Goal: Communication & Community: Answer question/provide support

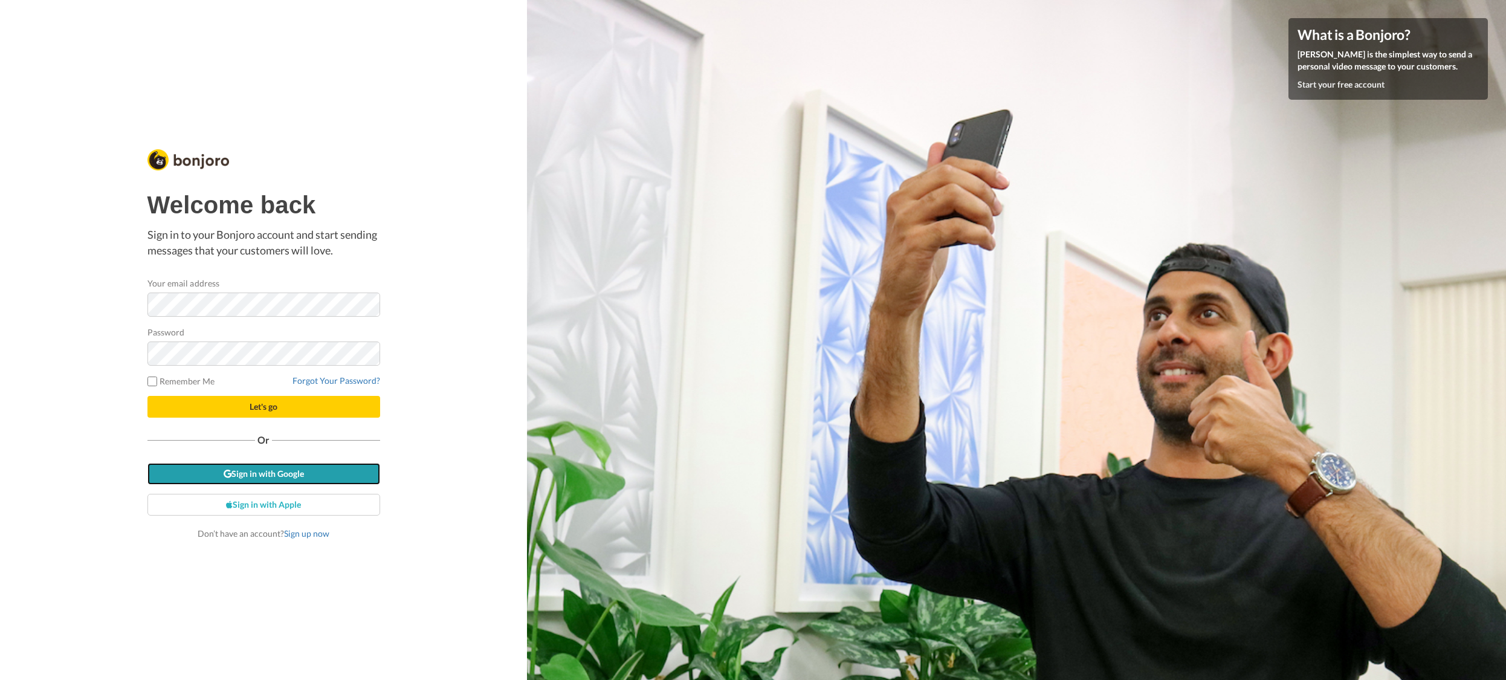
click at [305, 470] on link "Sign in with Google" at bounding box center [263, 474] width 233 height 22
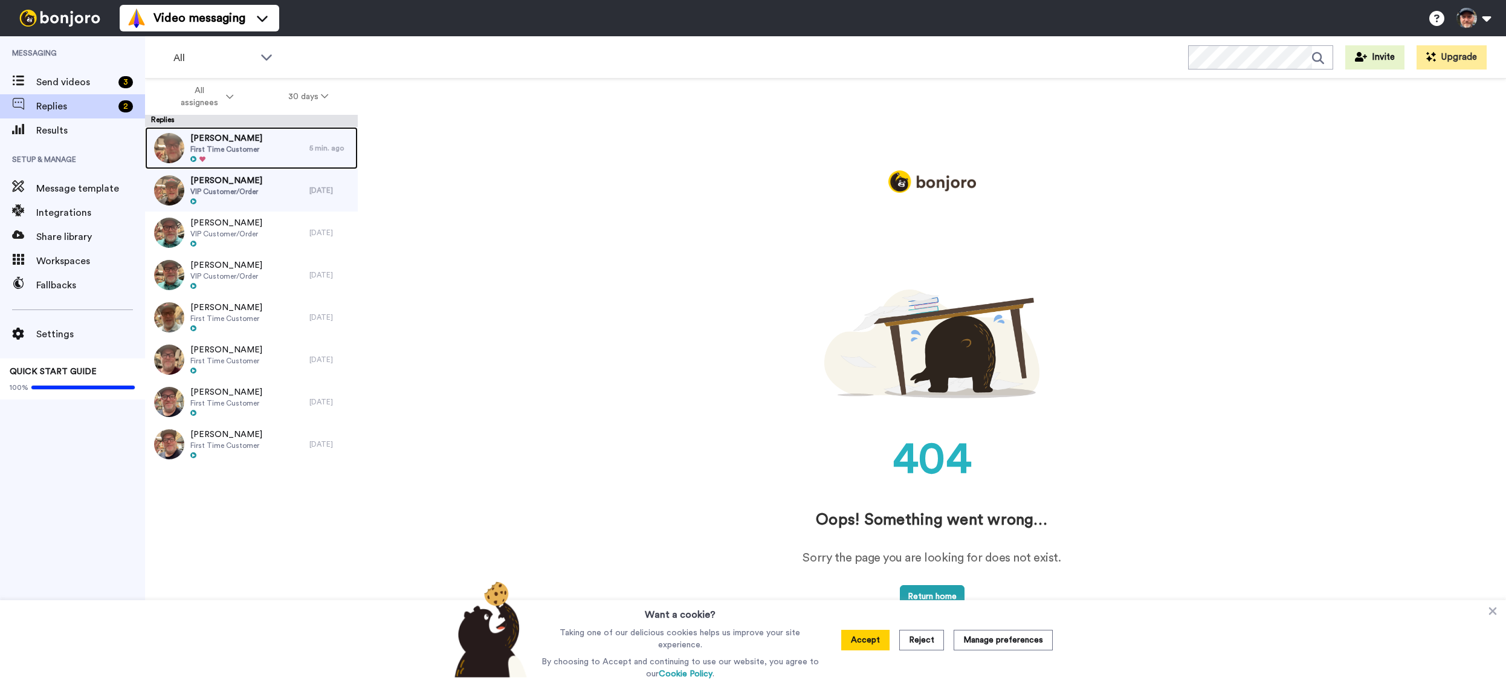
click at [269, 142] on div "Richard Williams First Time Customer" at bounding box center [227, 148] width 164 height 42
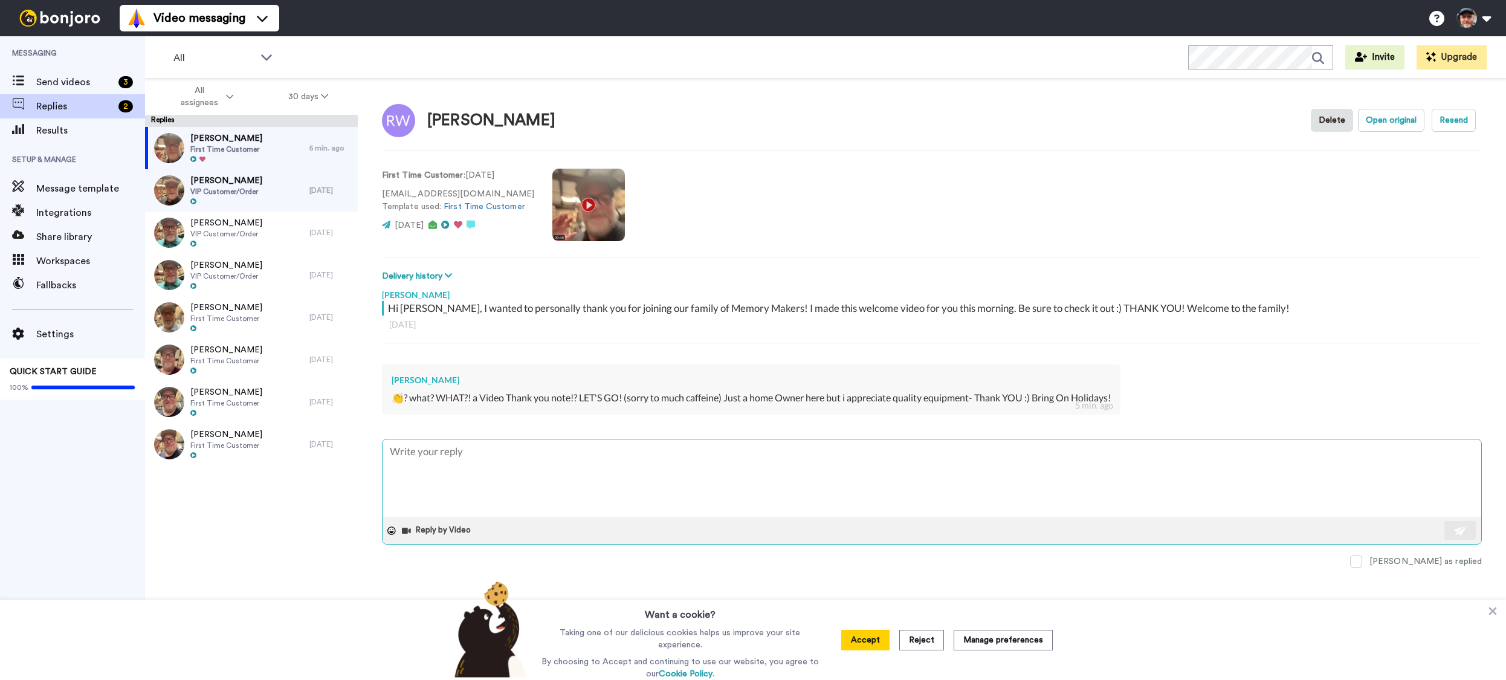
click at [771, 450] on textarea at bounding box center [932, 477] width 1099 height 77
type textarea "x"
type textarea "f"
type textarea "x"
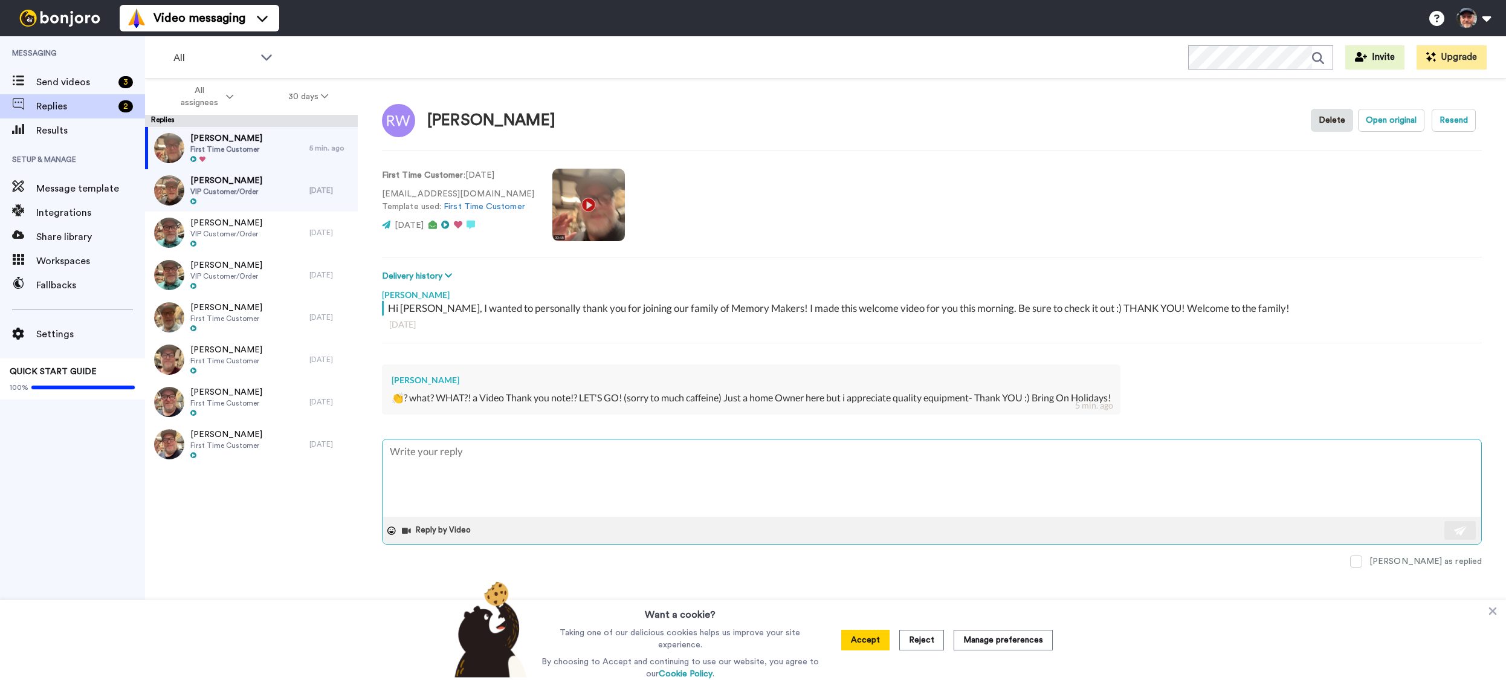
type textarea "R"
type textarea "x"
type textarea "Ri"
type textarea "x"
type textarea "Rig"
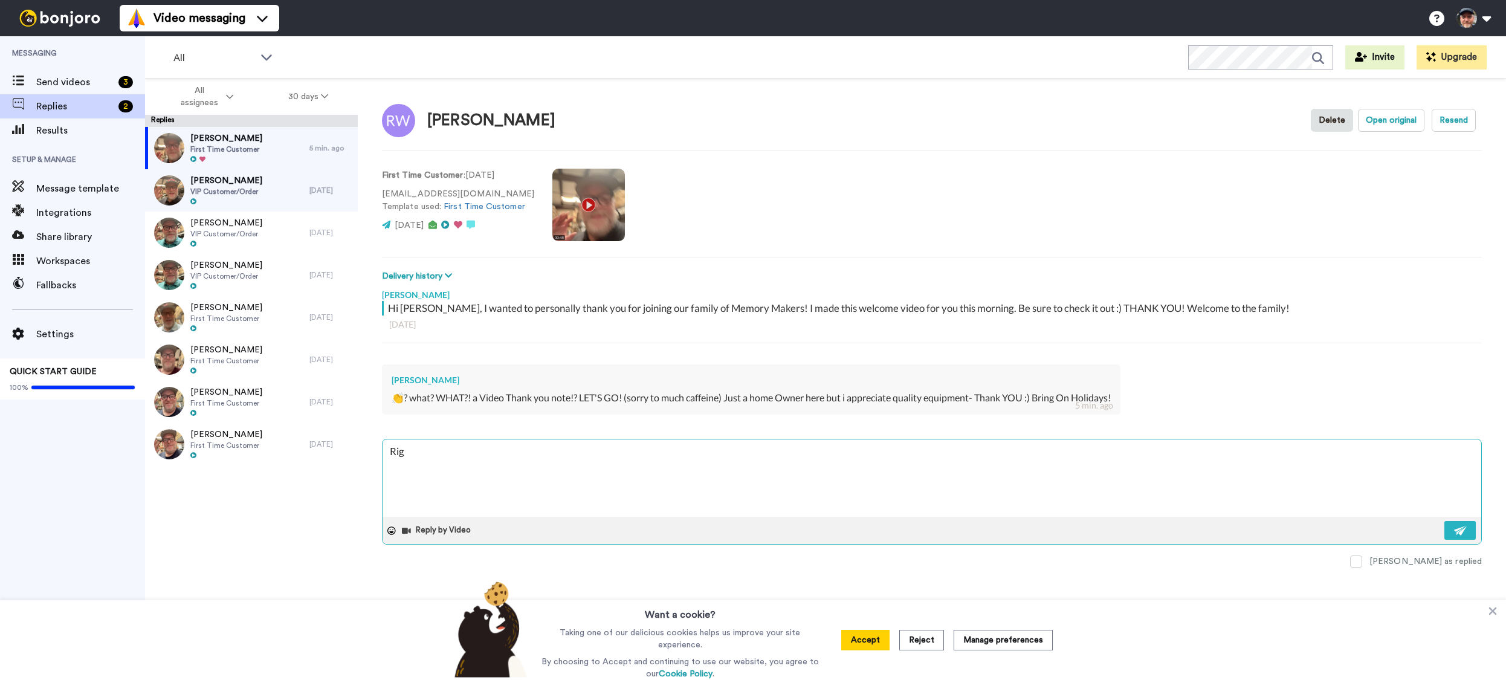
type textarea "x"
type textarea "Righ"
type textarea "x"
type textarea "Right"
type textarea "x"
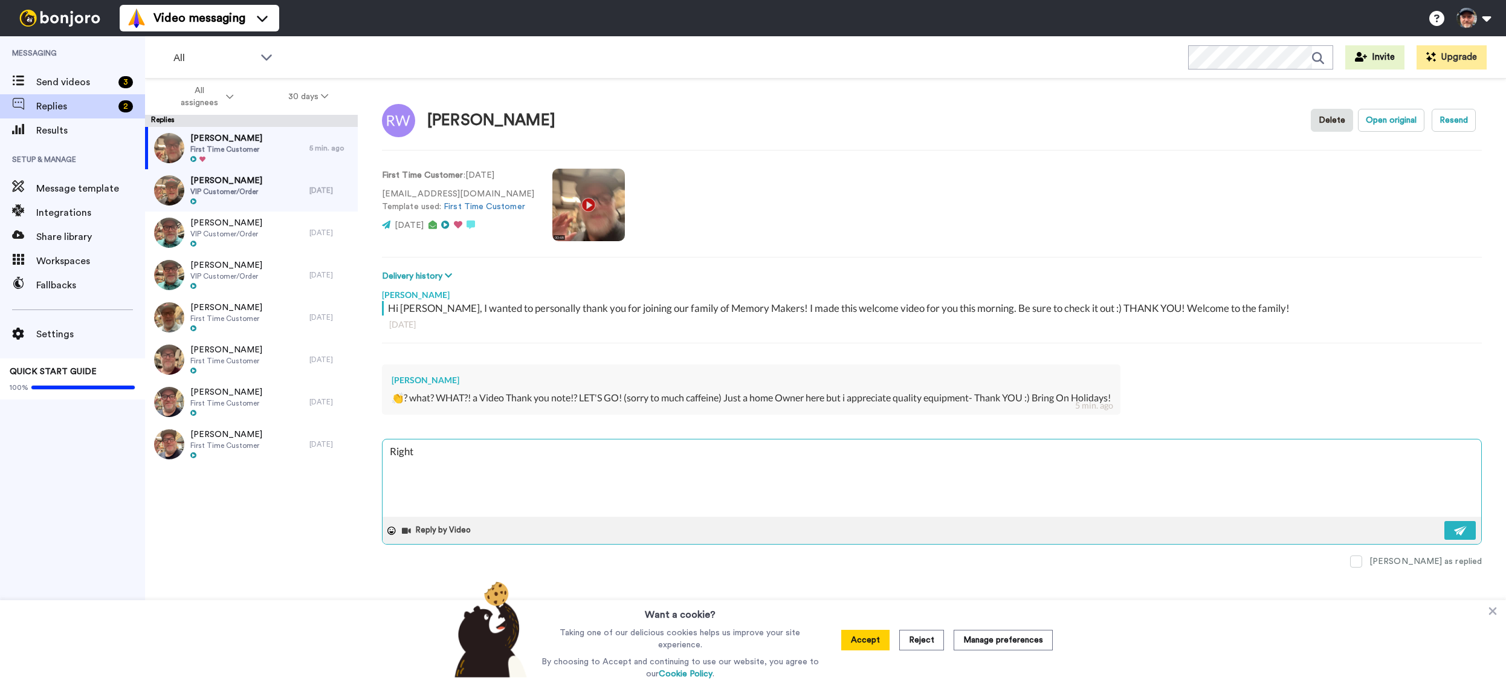
type textarea "Right"
type textarea "x"
type textarea "Right o"
type textarea "x"
type textarea "Right on"
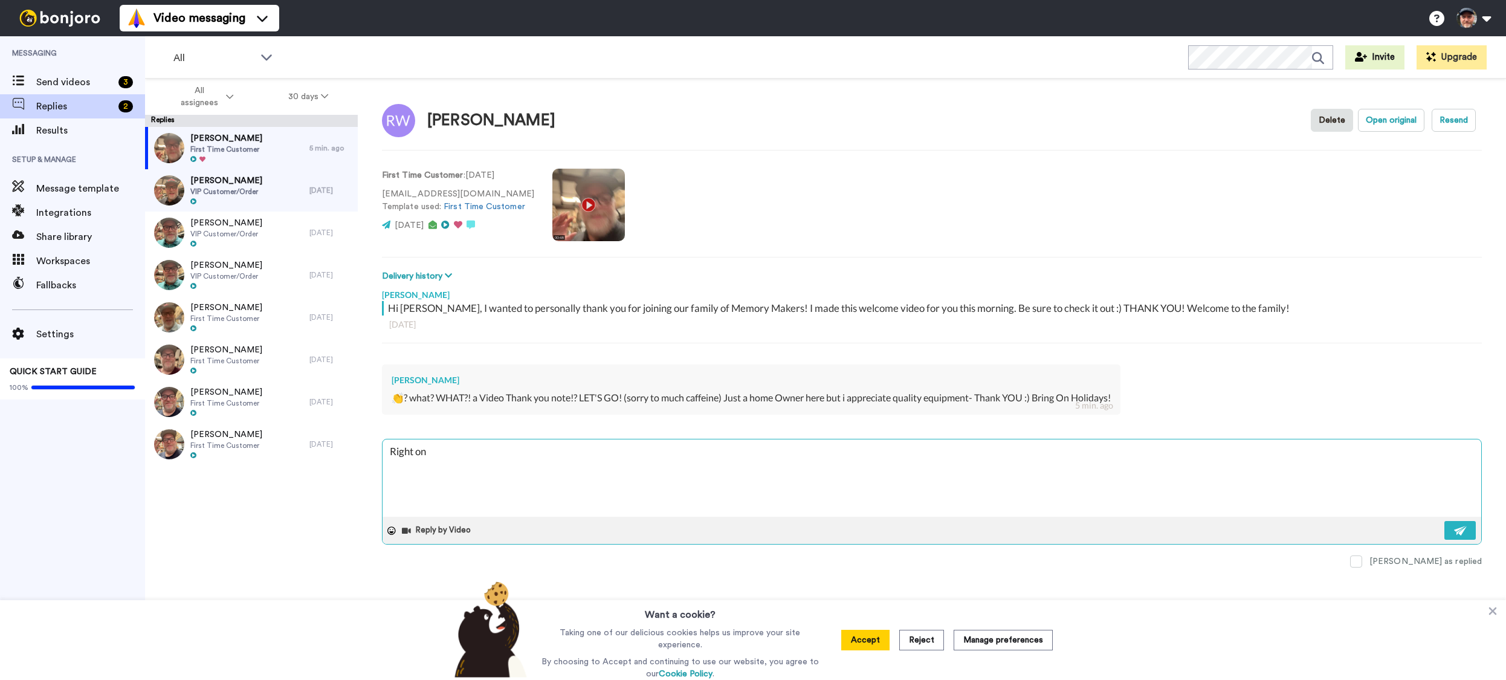
type textarea "x"
type textarea "Right on!"
type textarea "x"
type textarea "Right on!"
type textarea "x"
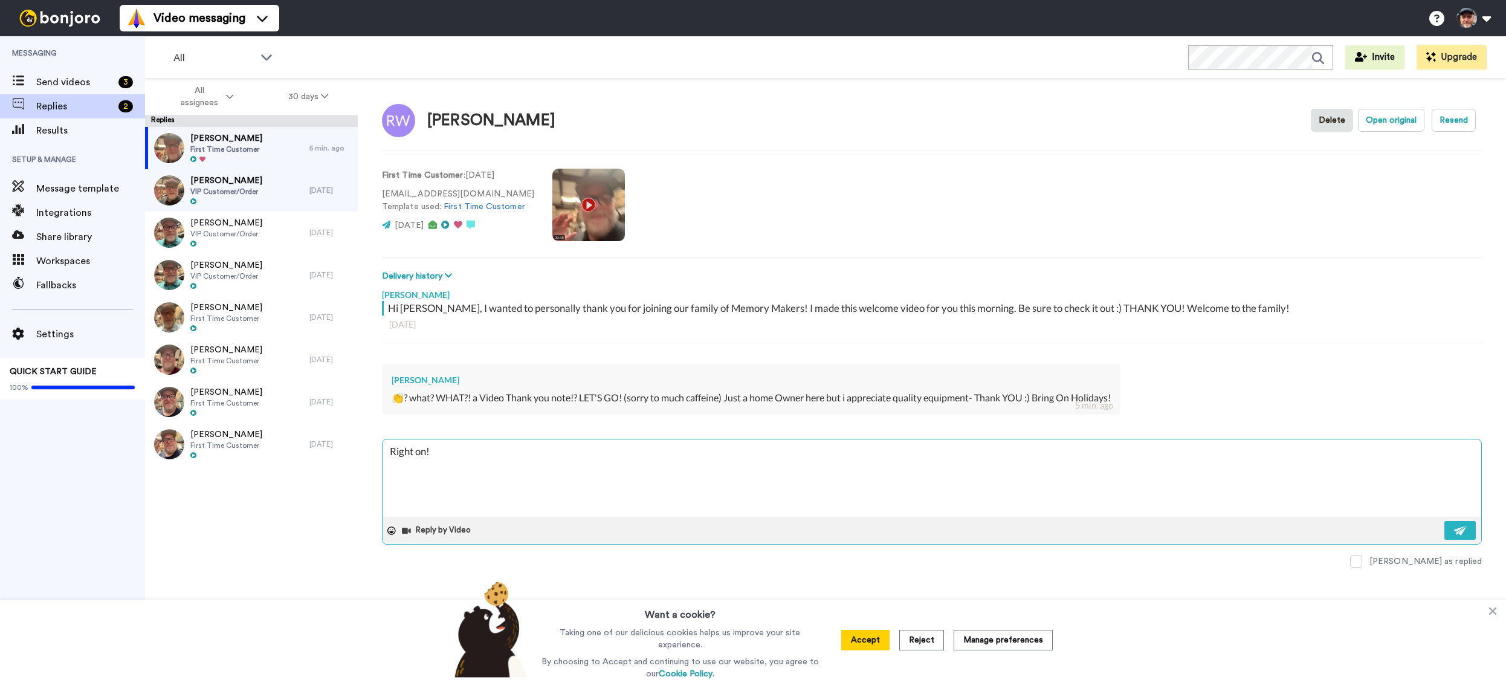
type textarea "Right on! B"
type textarea "x"
type textarea "Right on! Br"
type textarea "x"
type textarea "Right on! Bri"
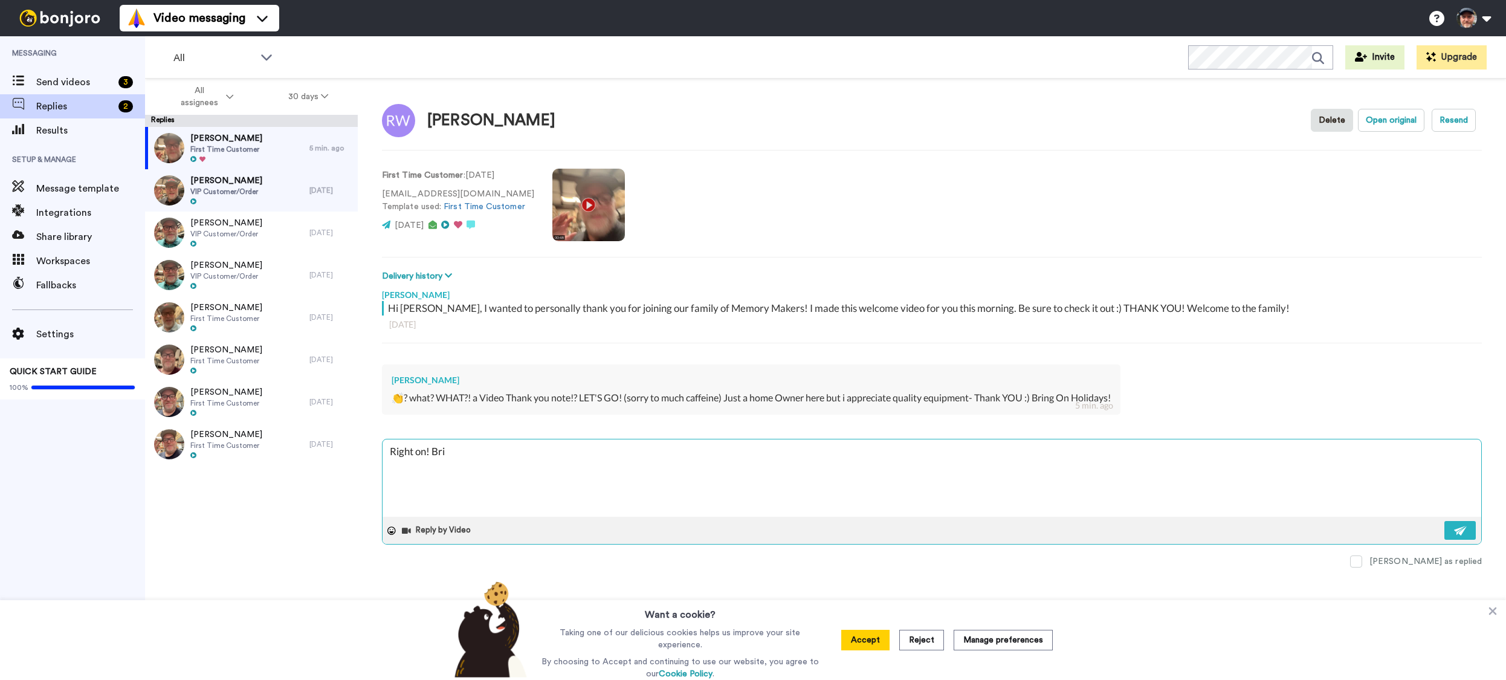
type textarea "x"
type textarea "Right on! Brin"
type textarea "x"
type textarea "Right on! Bring"
type textarea "x"
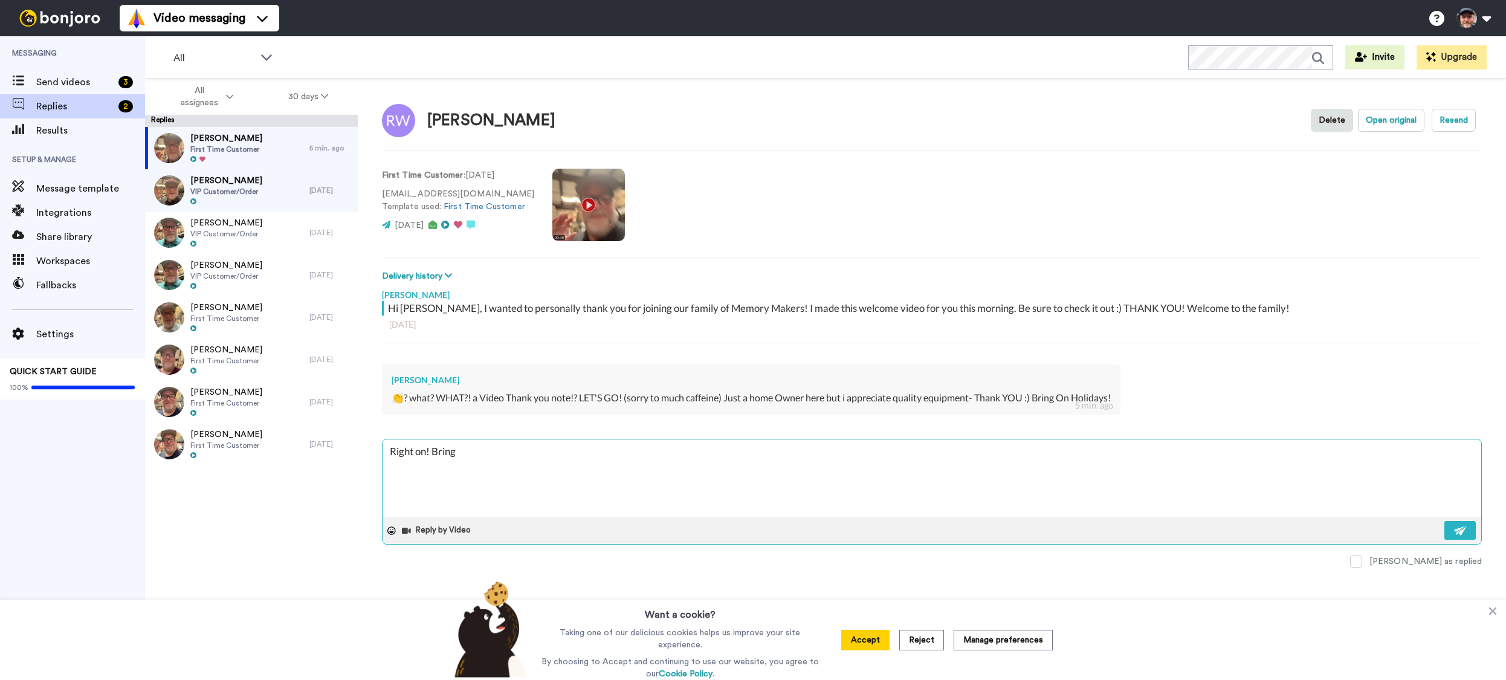
type textarea "Right on! Bring"
type textarea "x"
type textarea "Right on! Bring on"
type textarea "x"
type textarea "Right on! Bring on"
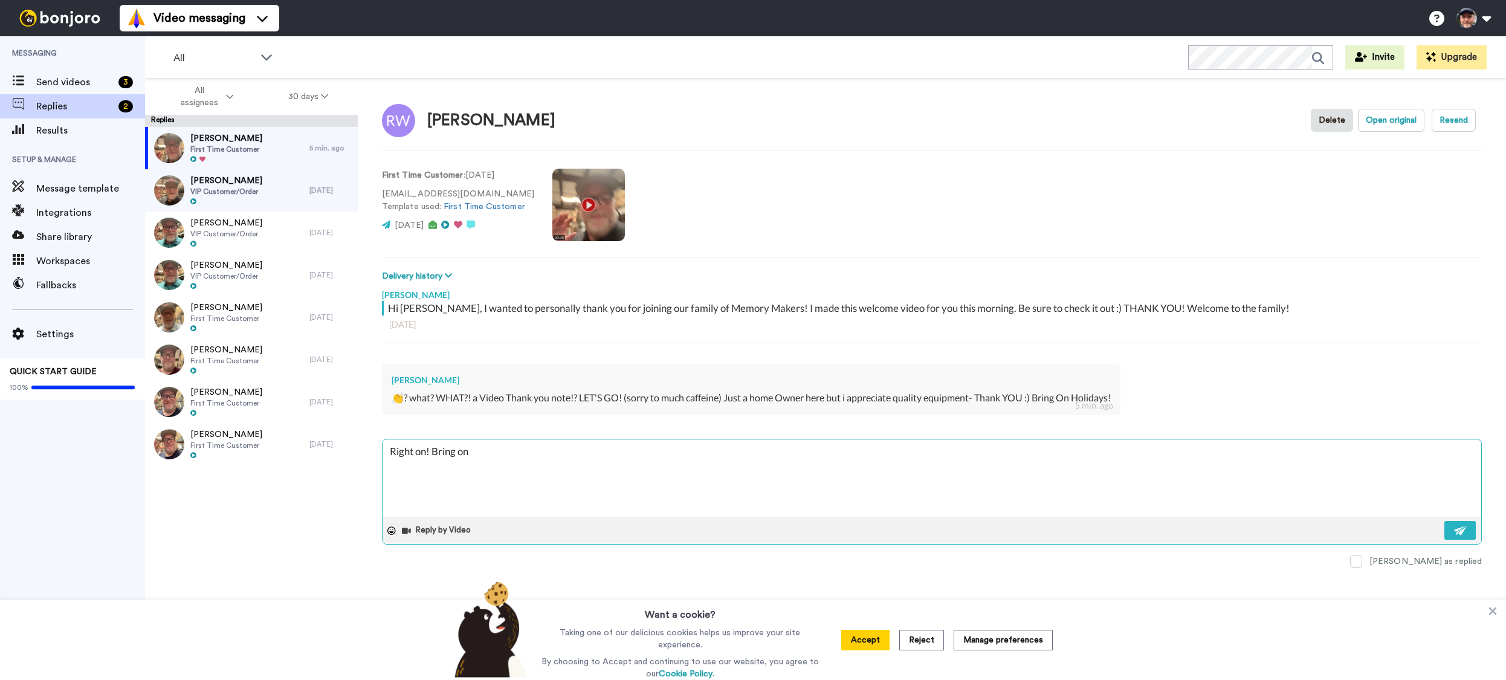
type textarea "x"
type textarea "Right on! Bring on th"
type textarea "x"
type textarea "Right on! Bring on the"
type textarea "x"
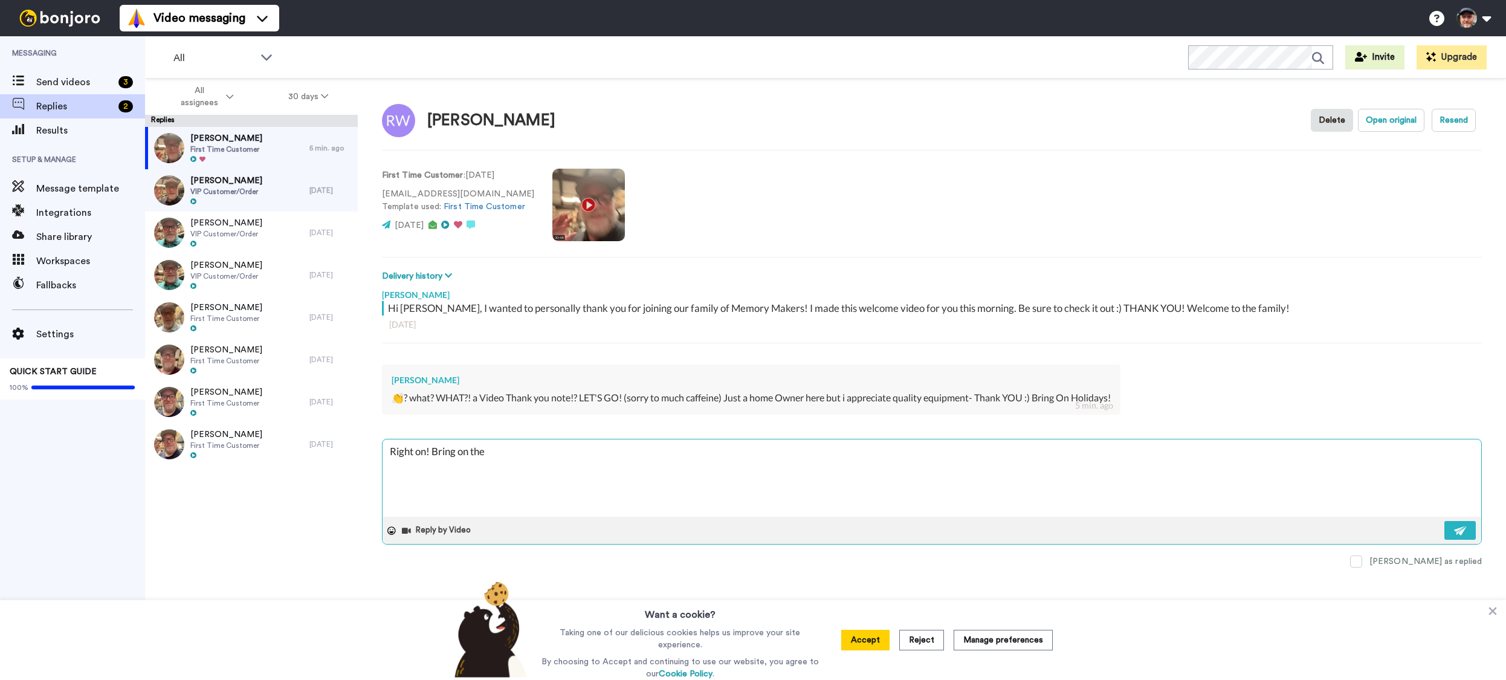
type textarea "Right on! Bring on the"
type textarea "x"
type textarea "Right on! Bring on the h"
type textarea "x"
type textarea "Right on! Bring on the ho"
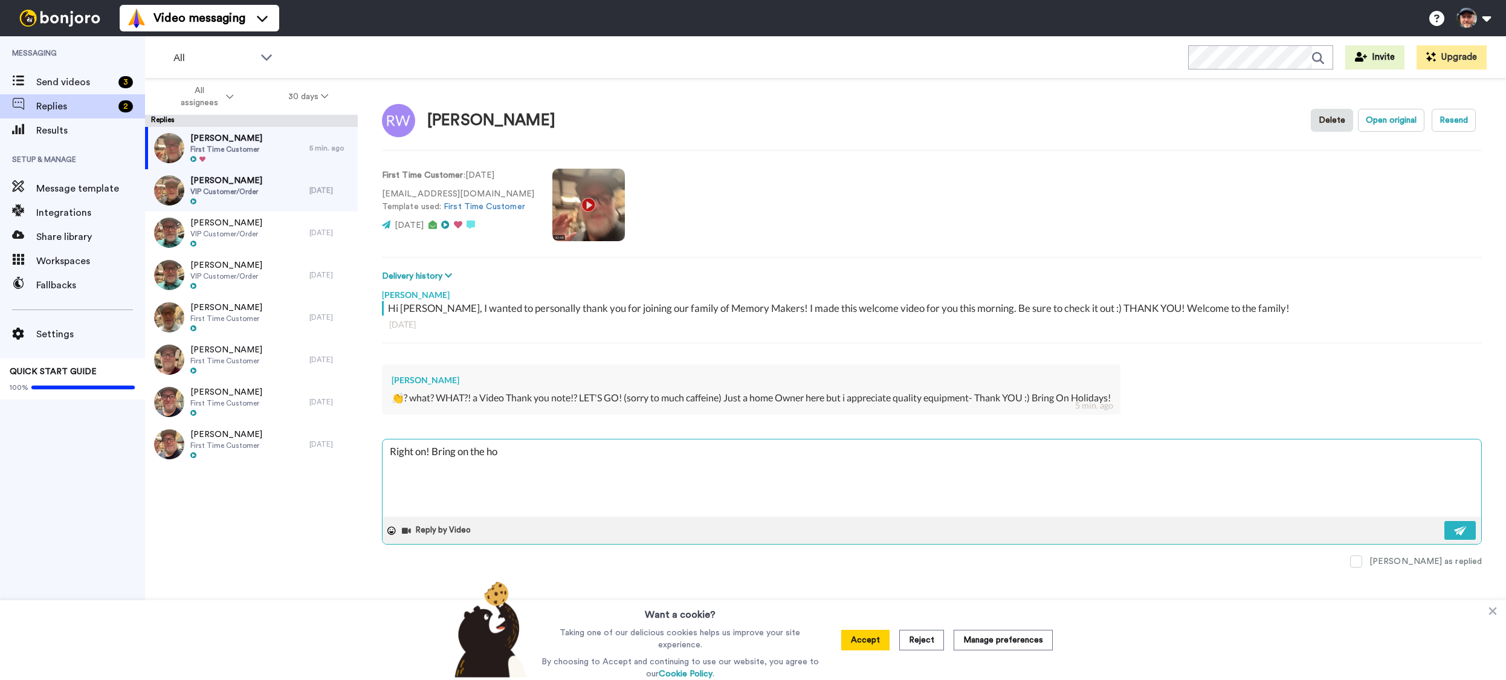
type textarea "x"
type textarea "Right on! Bring on the hol"
type textarea "x"
type textarea "Right on! Bring on the holi"
type textarea "x"
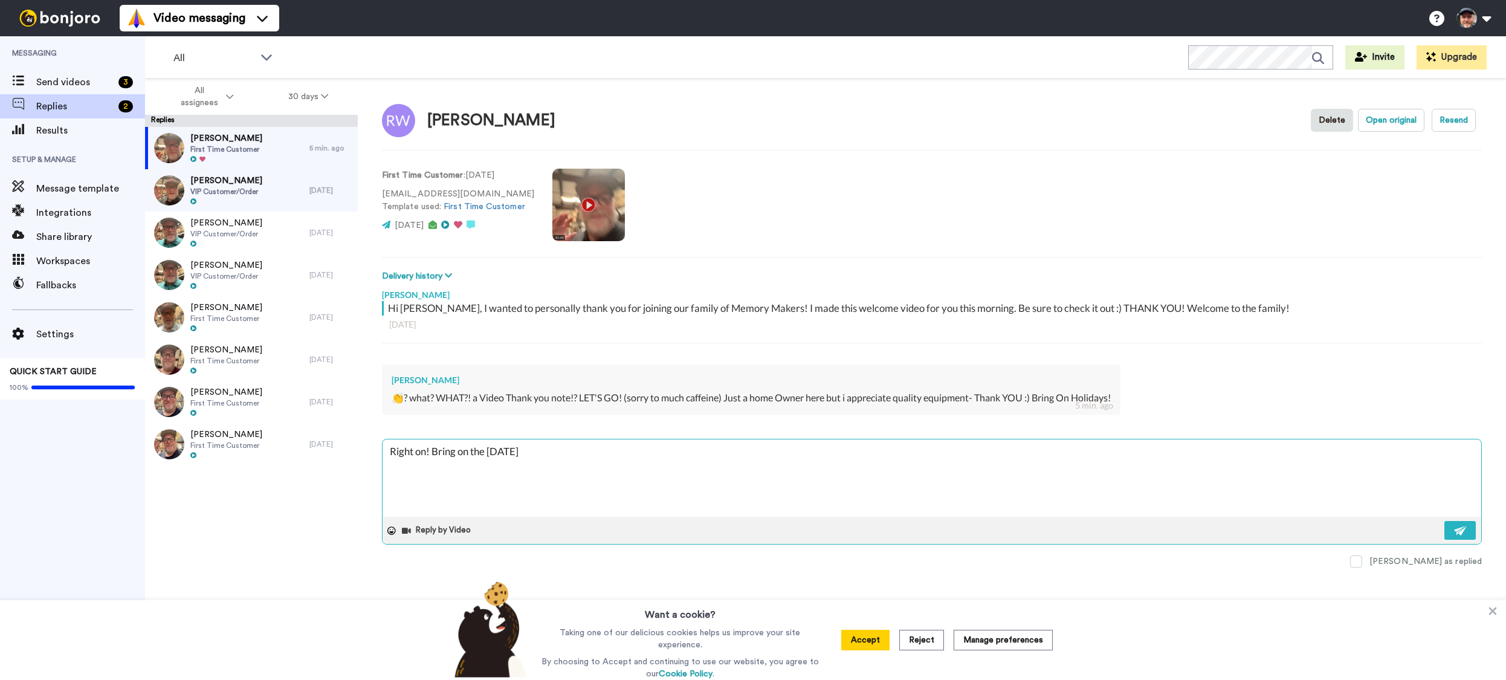
type textarea "Right on! Bring on the holid"
type textarea "x"
type textarea "Right on! Bring on the holida"
type textarea "x"
type textarea "Right on! Bring on the holiday"
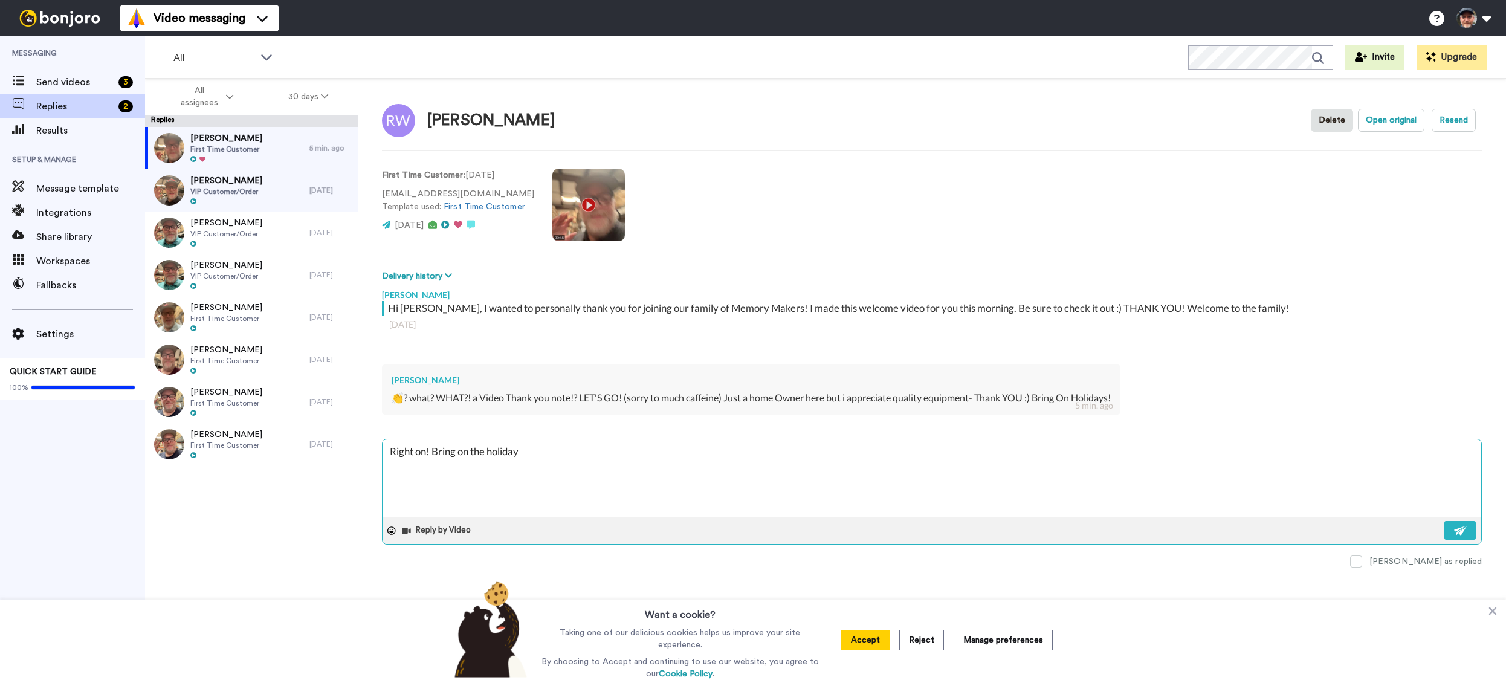
type textarea "x"
type textarea "Right on! Bring on the holidays"
type textarea "x"
type textarea "Right on! Bring on the holidays"
type textarea "x"
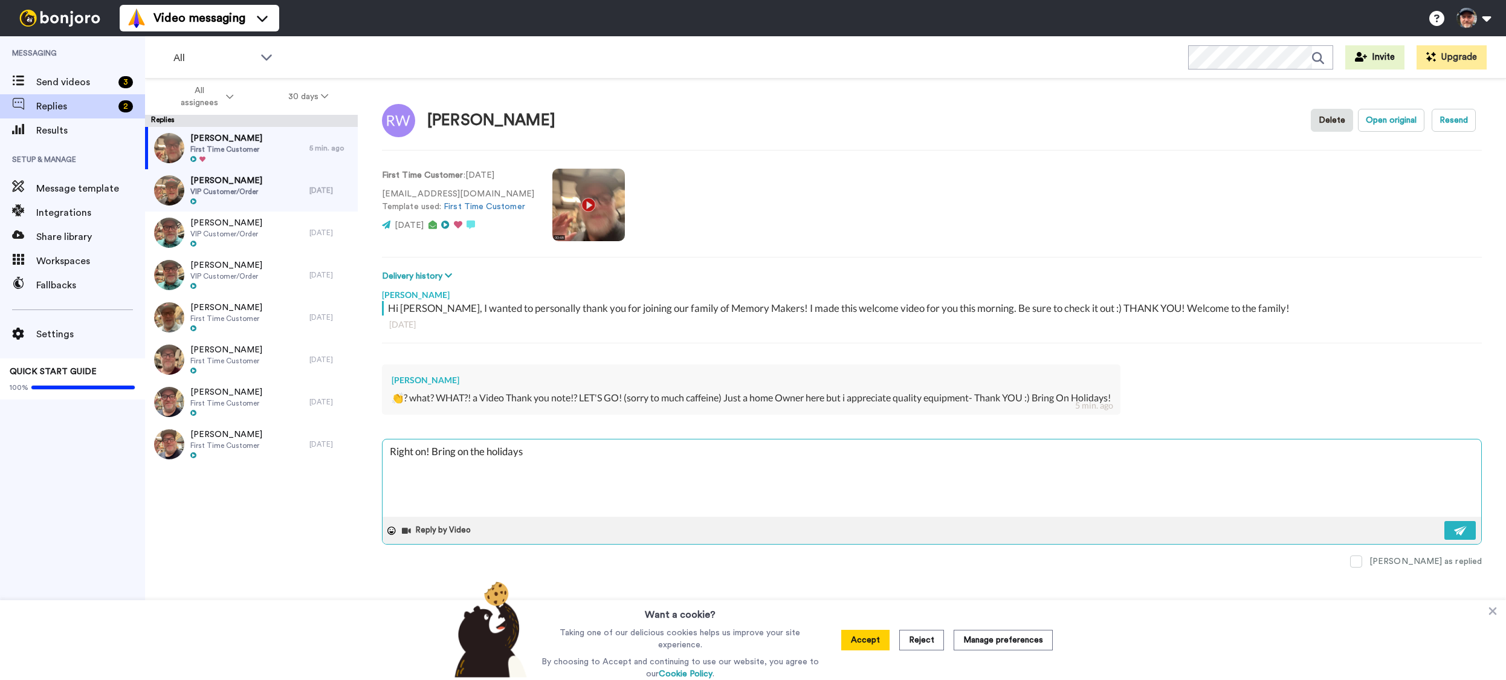
type textarea "Right on! Bring on the holidays Y"
type textarea "x"
type textarea "Right on! Bring on the holidays Ye"
type textarea "x"
type textarea "Right on! Bring on the holidays Yes"
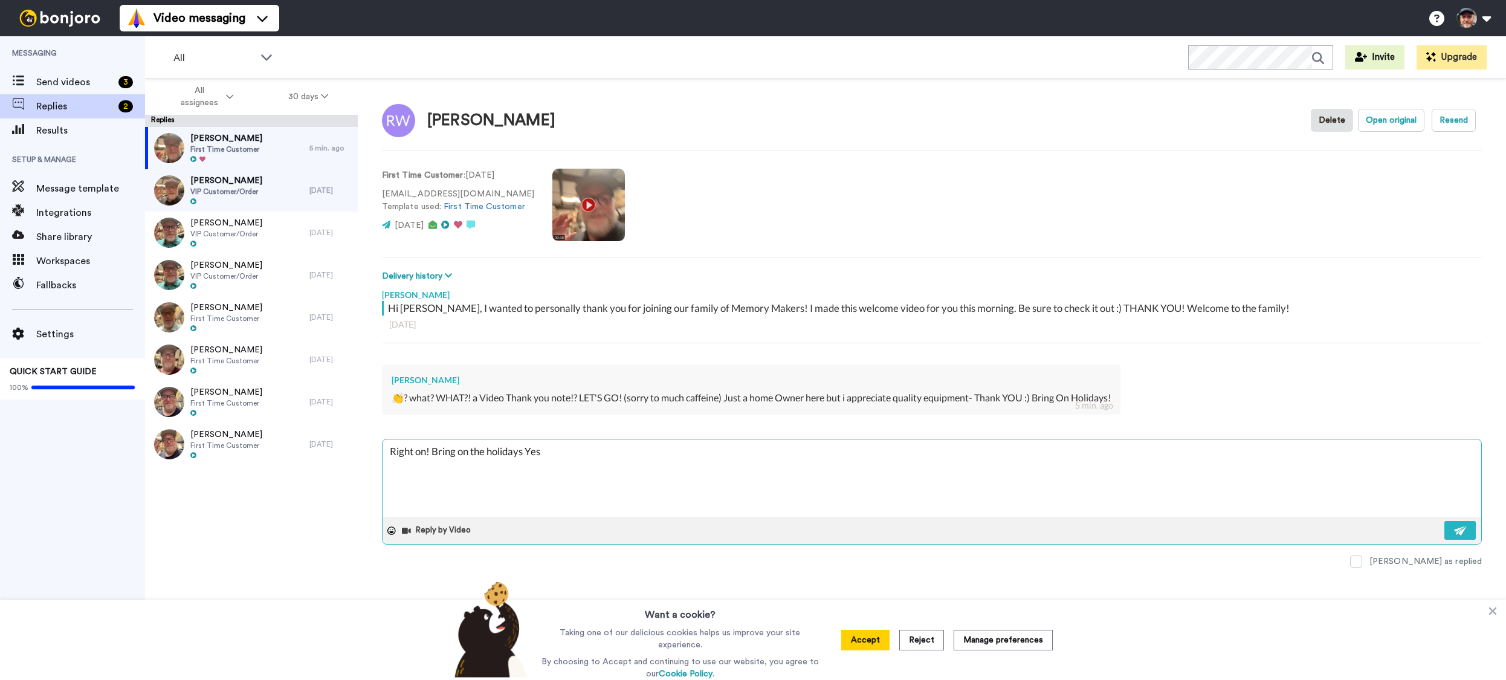
type textarea "x"
type textarea "Right on! Bring on the holidays Yes!"
type textarea "x"
type textarea "Right on! Bring on the holidays Yes!"
type textarea "x"
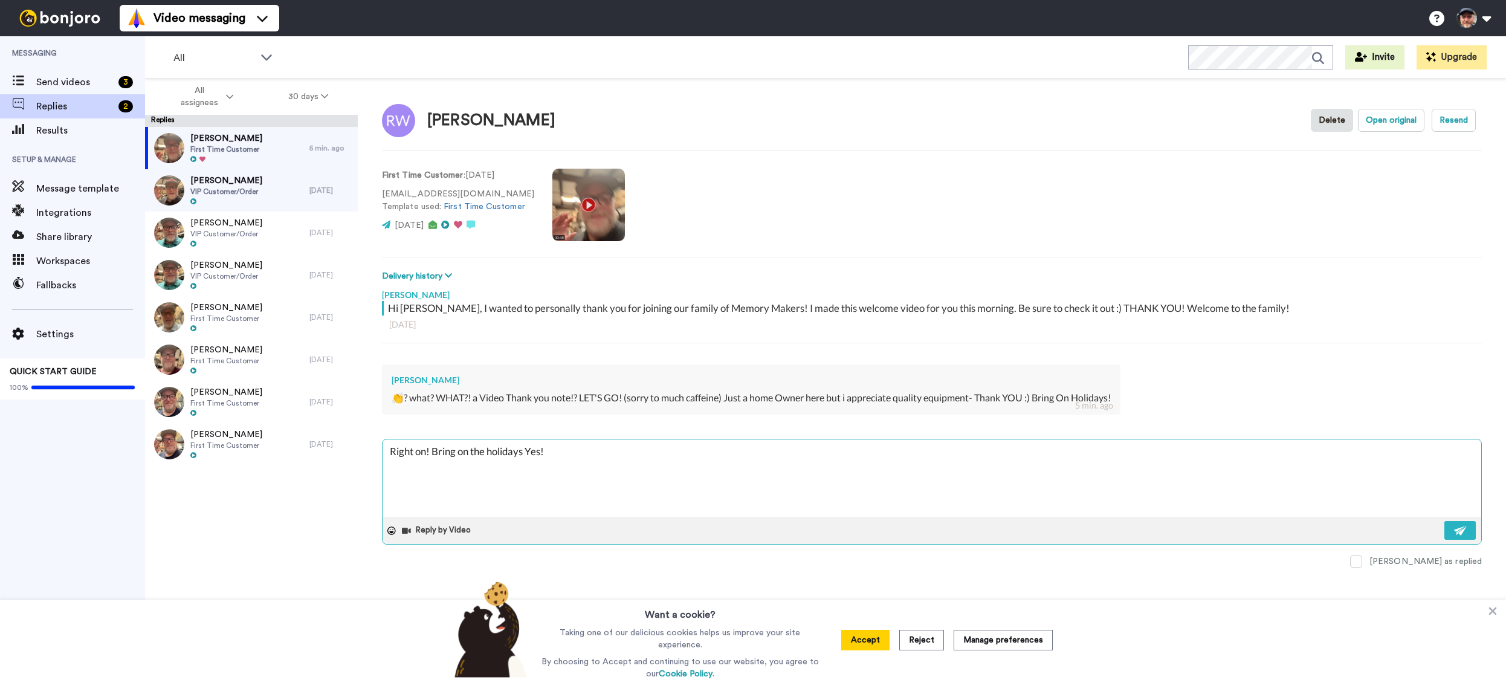
type textarea "Right on! Bring on the holidays Yes!"
type textarea "x"
type textarea "Right on! Bring on the holidays Yes! T"
type textarea "x"
type textarea "Right on! Bring on the holidays Yes! Th"
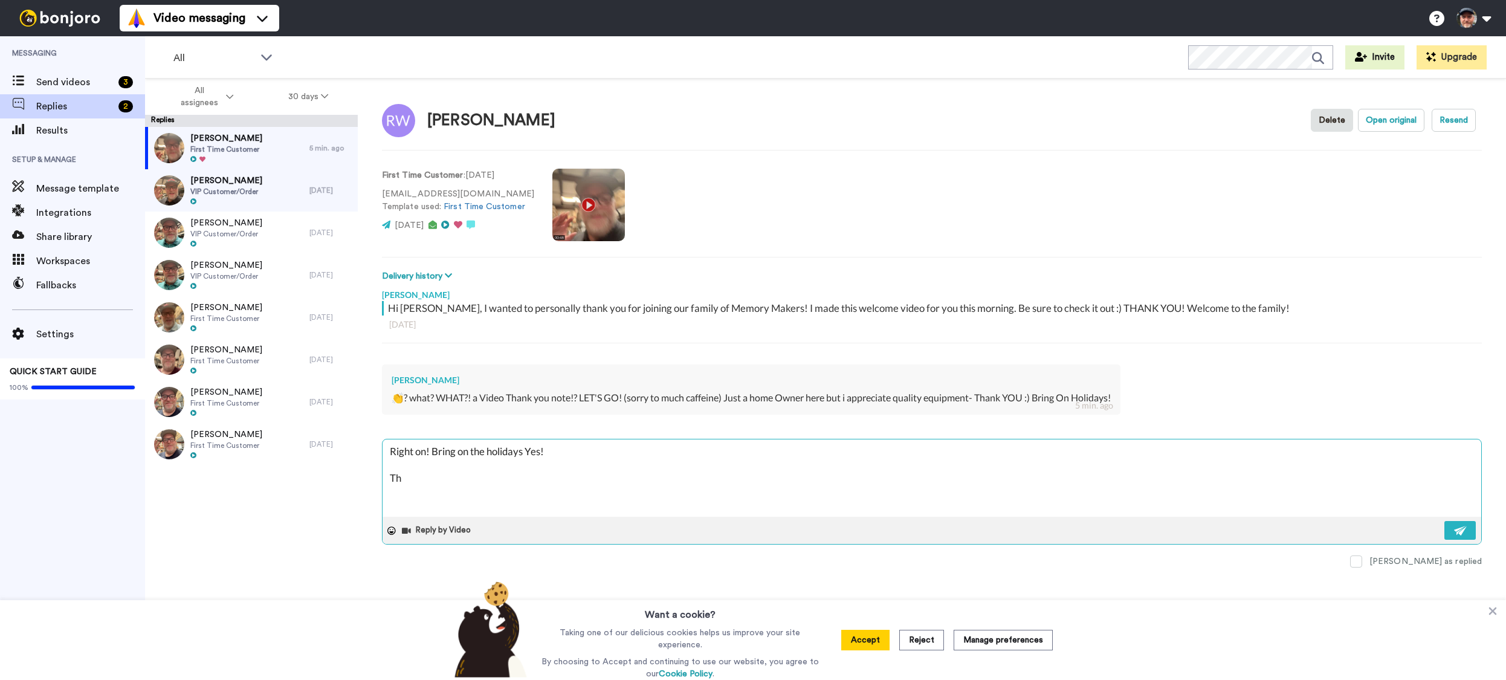
type textarea "x"
type textarea "Right on! Bring on the holidays Yes! Tha"
type textarea "x"
type textarea "Right on! Bring on the holidays Yes! Than"
type textarea "x"
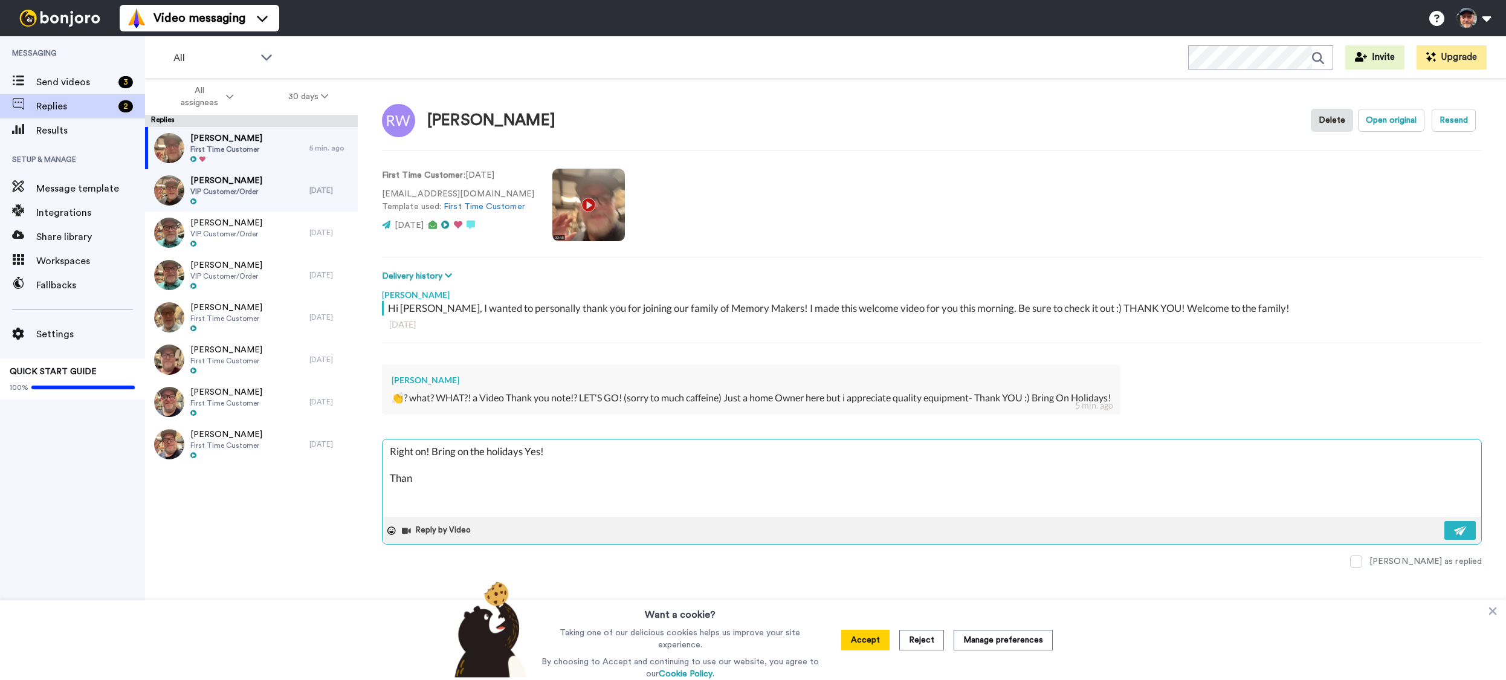
type textarea "Right on! Bring on the holidays Yes! Thank"
type textarea "x"
type textarea "Right on! Bring on the holidays Yes! Thanks"
type textarea "x"
type textarea "Right on! Bring on the holidays Yes! Thanks"
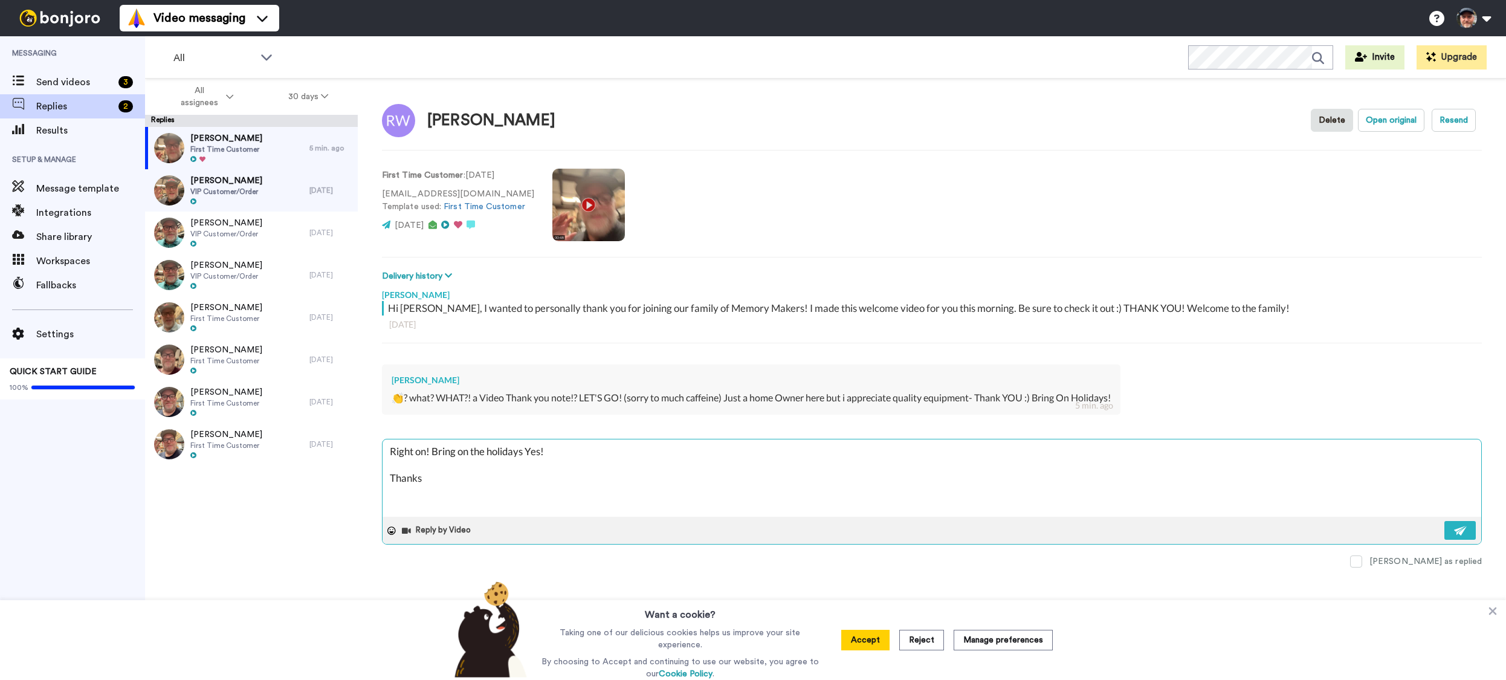
type textarea "x"
type textarea "Right on! Bring on the holidays Yes! Thanks a"
type textarea "x"
type textarea "Right on! Bring on the holidays Yes! Thanks ag"
type textarea "x"
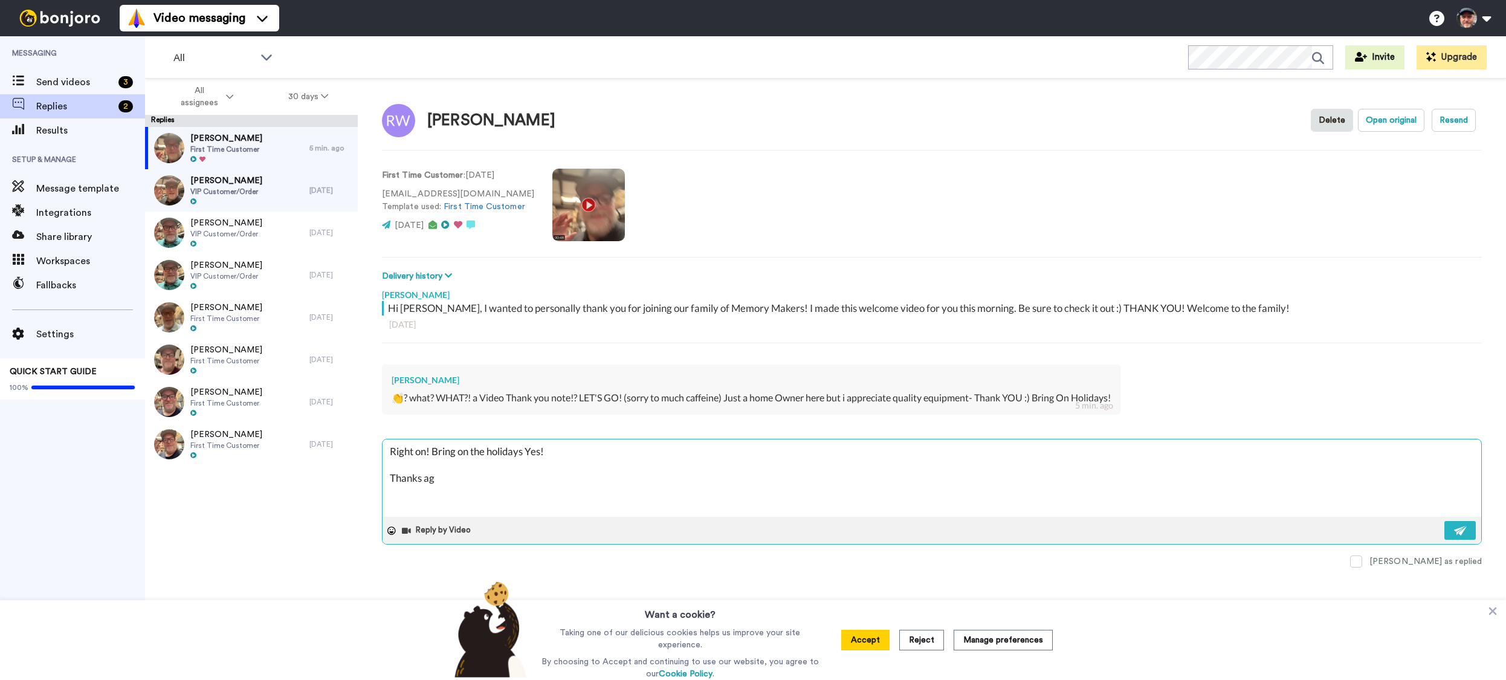
type textarea "Right on! Bring on the holidays Yes! Thanks aga"
type textarea "x"
type textarea "Right on! Bring on the holidays Yes! Thanks agai"
type textarea "x"
type textarea "Right on! Bring on the holidays Yes! Thanks again"
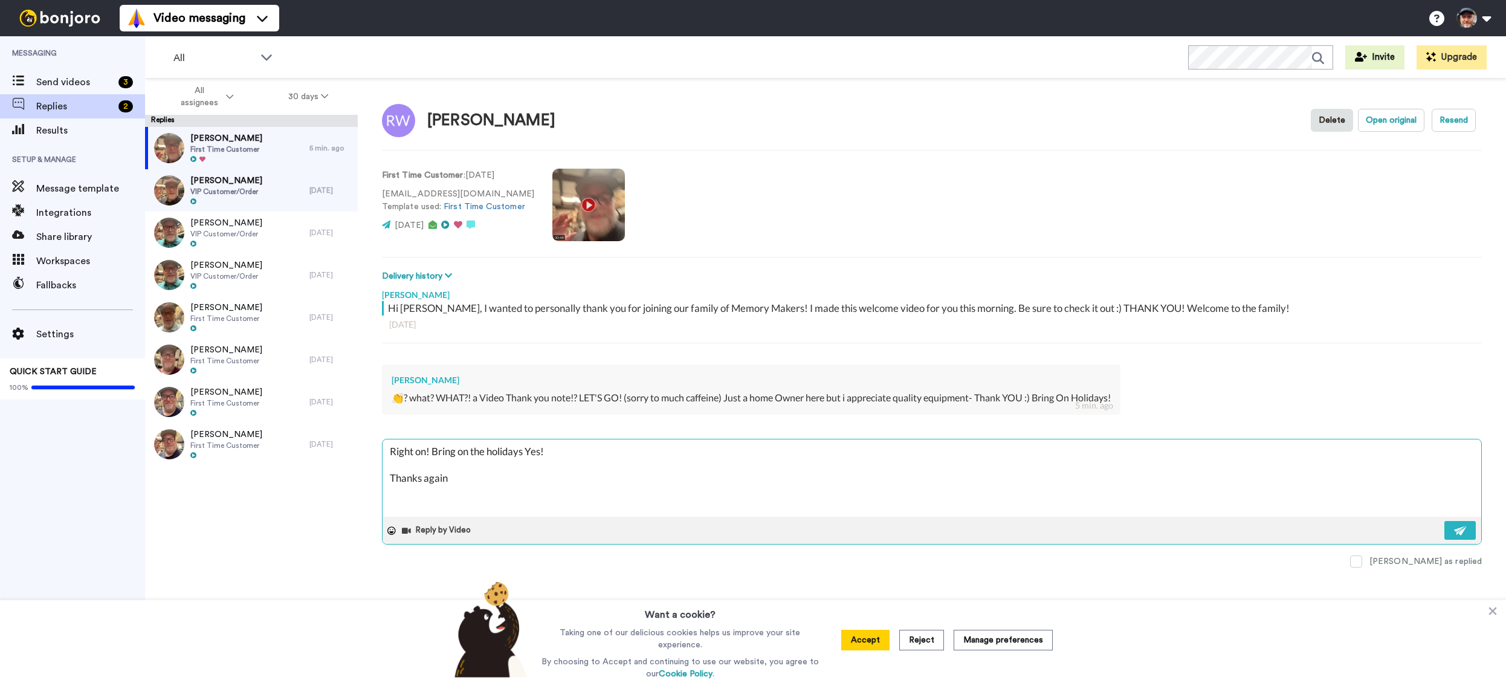
type textarea "x"
type textarea "Right on! Bring on the holidays Yes! Thanks again"
type textarea "x"
type textarea "Right on! Bring on the holidays Yes! Thanks again R"
type textarea "x"
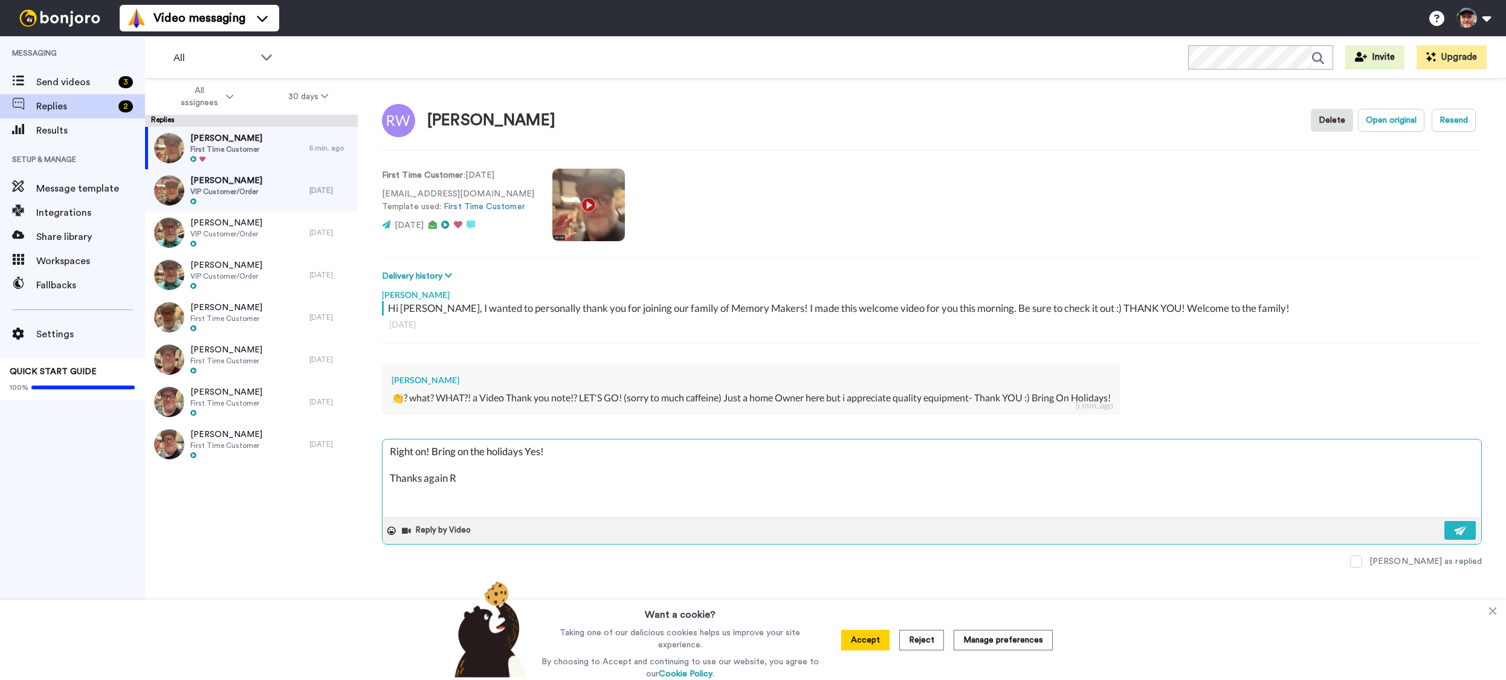
type textarea "Right on! Bring on the holidays Yes! Thanks again Ri"
type textarea "x"
type textarea "Right on! Bring on the holidays Yes! Thanks again Ric"
type textarea "x"
type textarea "Right on! Bring on the holidays Yes! Thanks again Ricj"
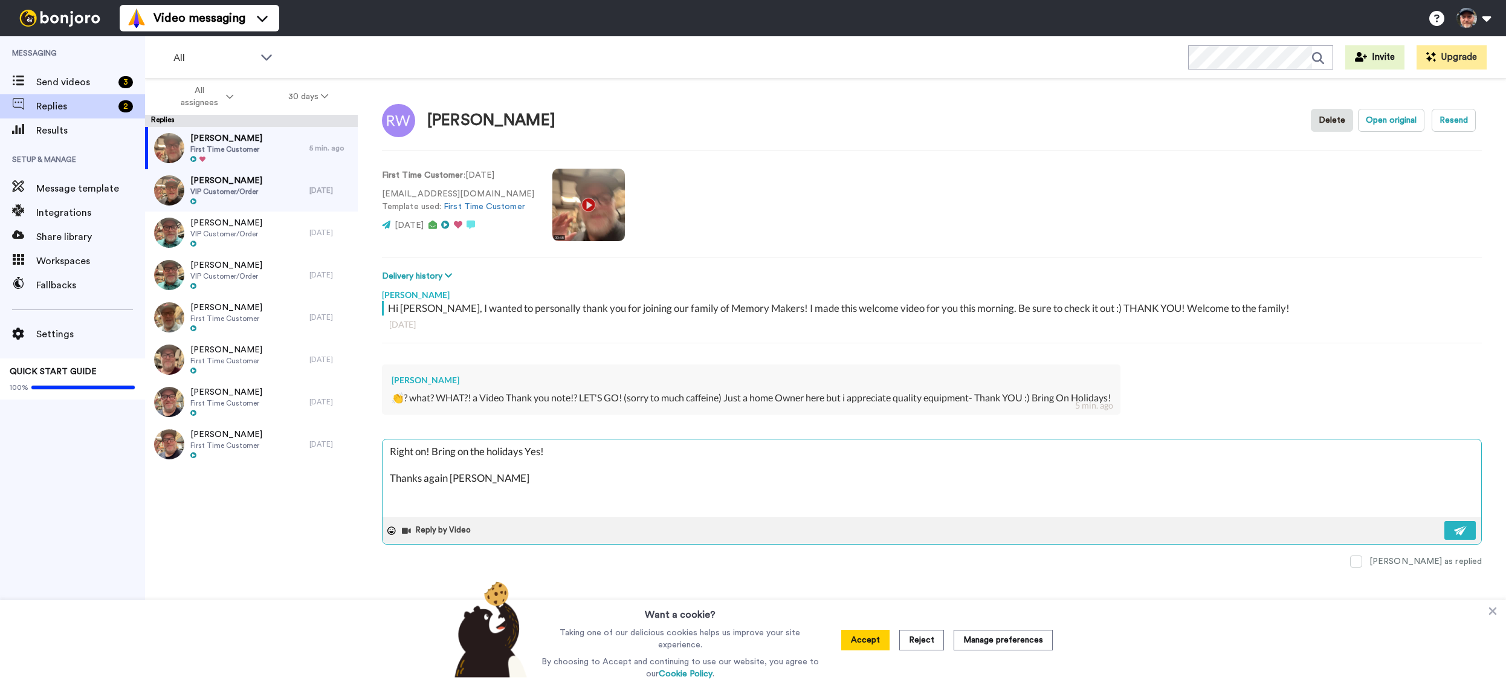
type textarea "x"
type textarea "Right on! Bring on the holidays Yes! Thanks again Ricja"
type textarea "x"
type textarea "Right on! Bring on the holidays Yes! Thanks again Ricjar"
type textarea "x"
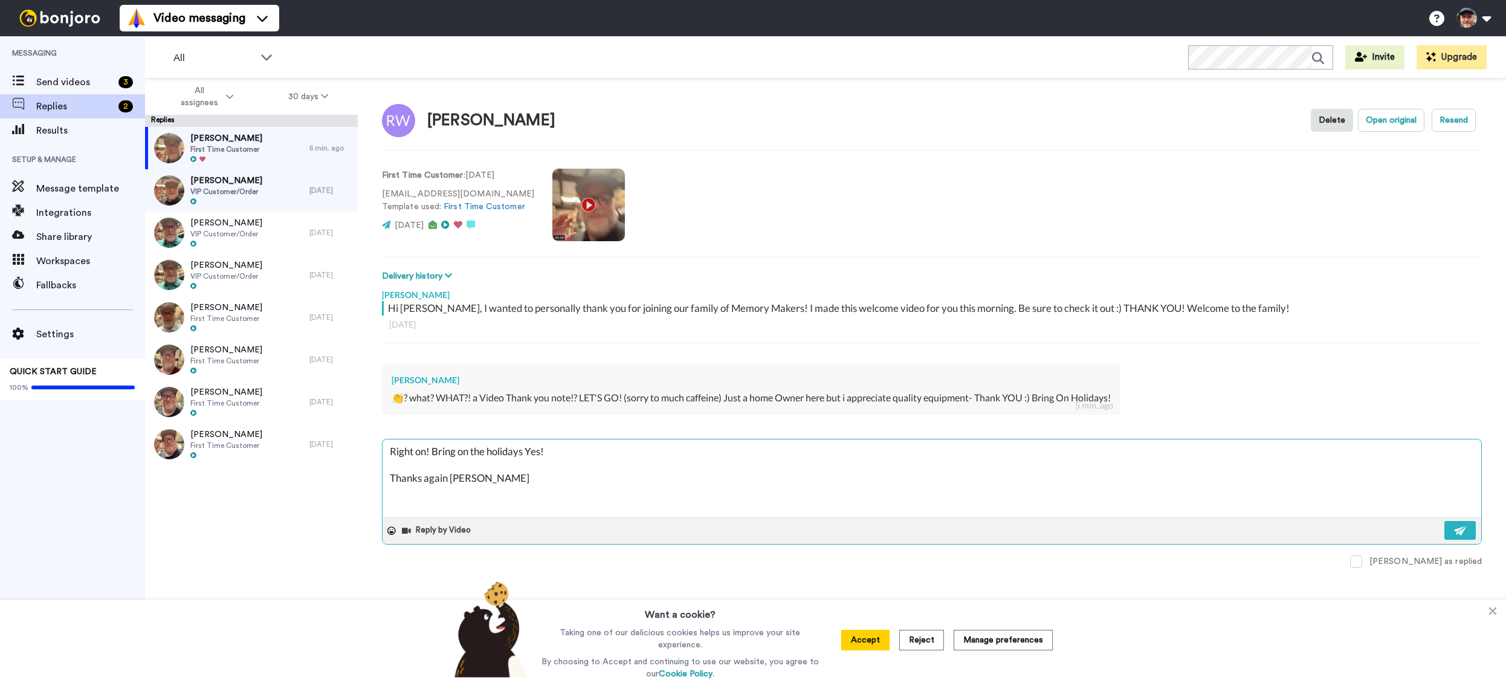
type textarea "Right on! Bring on the holidays Yes! Thanks again Ricjard"
type textarea "x"
type textarea "Right on! Bring on the holidays Yes! Thanks again Ricjard!"
type textarea "x"
type textarea "Right on! Bring on the holidays Yes! Thanks again Ricjard!"
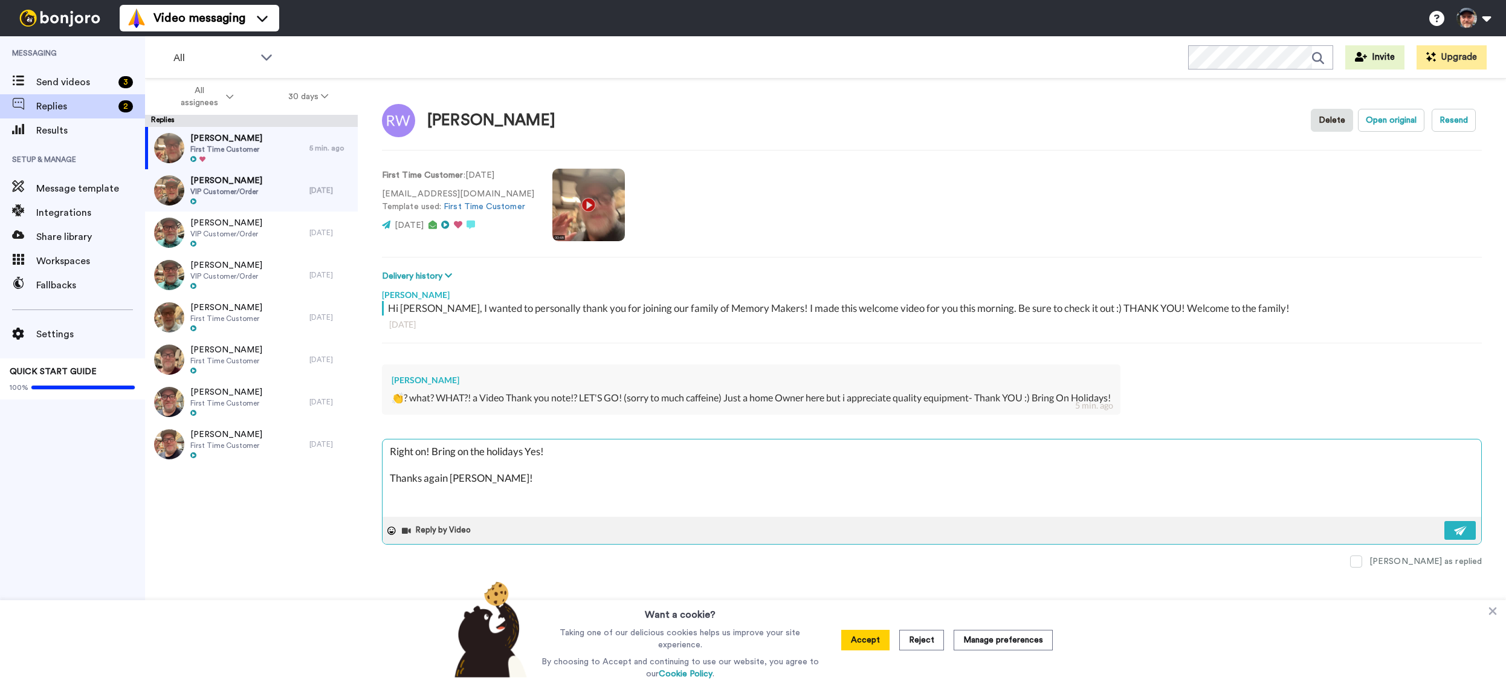
type textarea "x"
type textarea "Right on! Bring on the holidays Yes! Thanks again Ricjard! h"
type textarea "x"
type textarea "Right on! Bring on the holidays Yes! Thanks again Ricjard! ha"
type textarea "x"
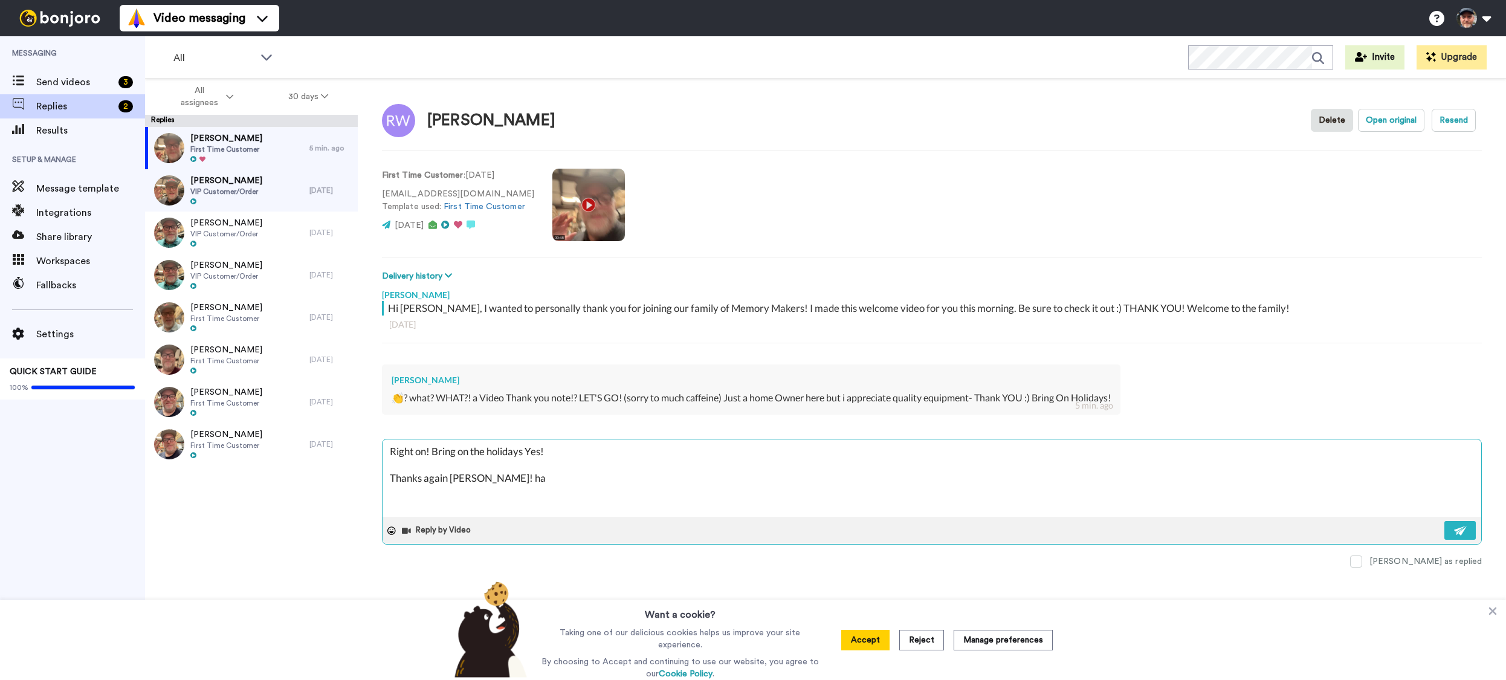
type textarea "Right on! Bring on the holidays Yes! Thanks again Ricjard! hav"
type textarea "x"
type textarea "Right on! Bring on the holidays Yes! Thanks again Ricjard! have"
type textarea "x"
type textarea "Right on! Bring on the holidays Yes! Thanks again Ricjard! have"
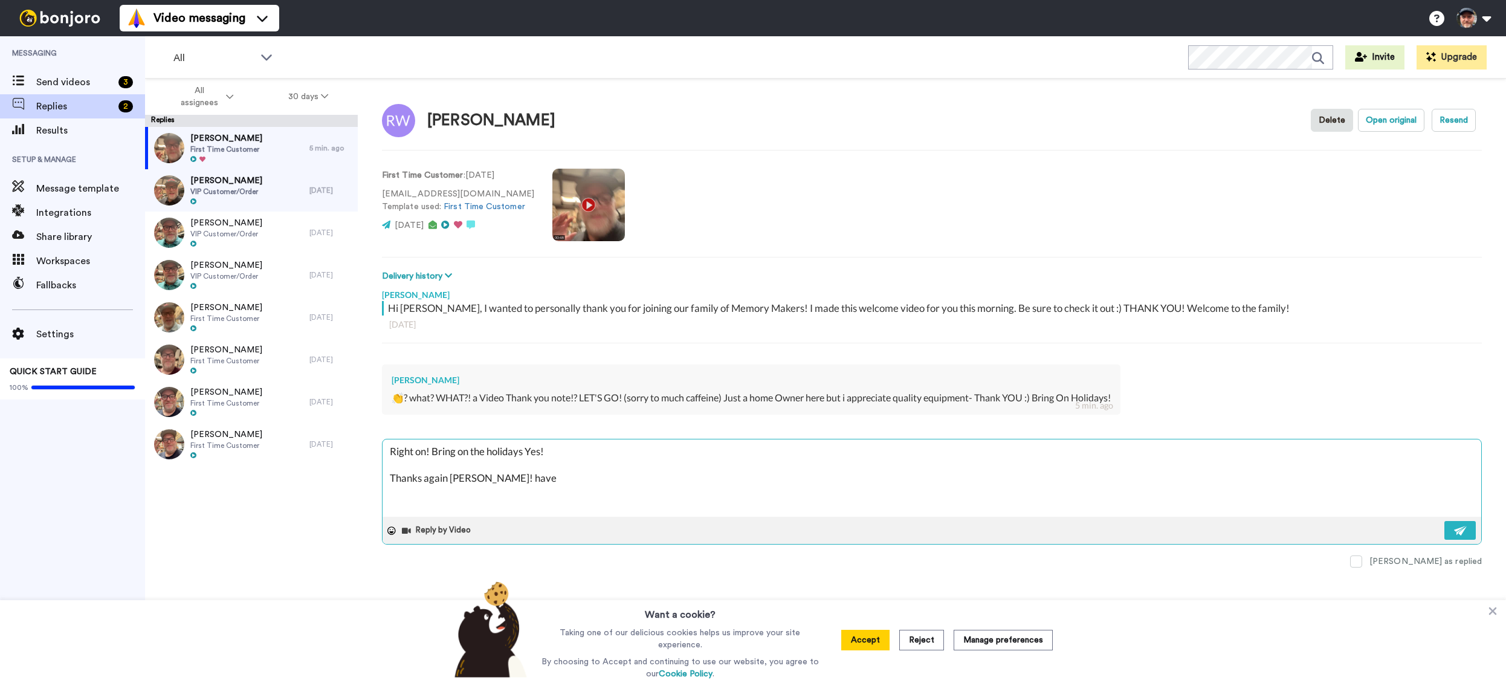
type textarea "x"
type textarea "Right on! Bring on the holidays Yes! Thanks again Ricjard! have a"
type textarea "x"
type textarea "Right on! Bring on the holidays Yes! Thanks again Ricjard! have a"
type textarea "x"
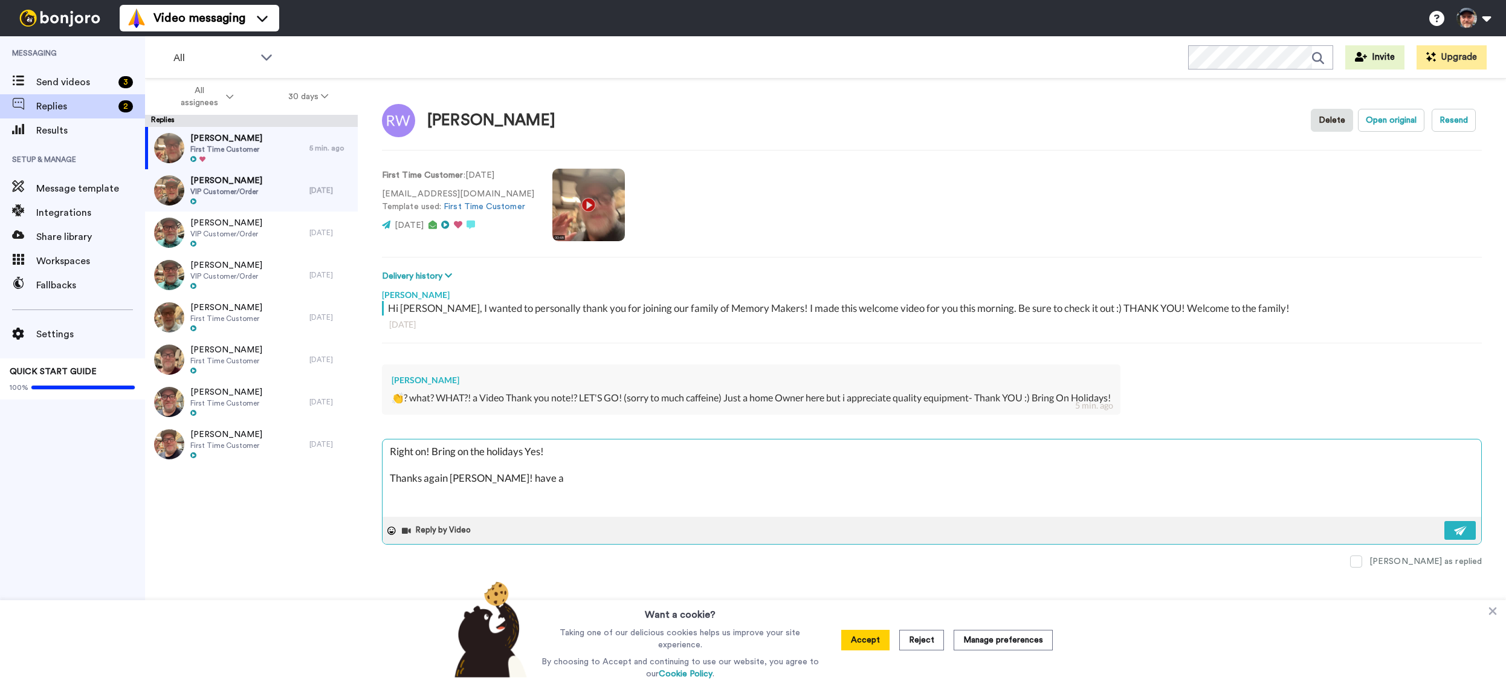
type textarea "Right on! Bring on the holidays Yes! Thanks again Ricjard! have a g"
type textarea "x"
type textarea "Right on! Bring on the holidays Yes! Thanks again Ricjard! have a gr"
type textarea "x"
type textarea "Right on! Bring on the holidays Yes! Thanks again Ricjard! have a gre"
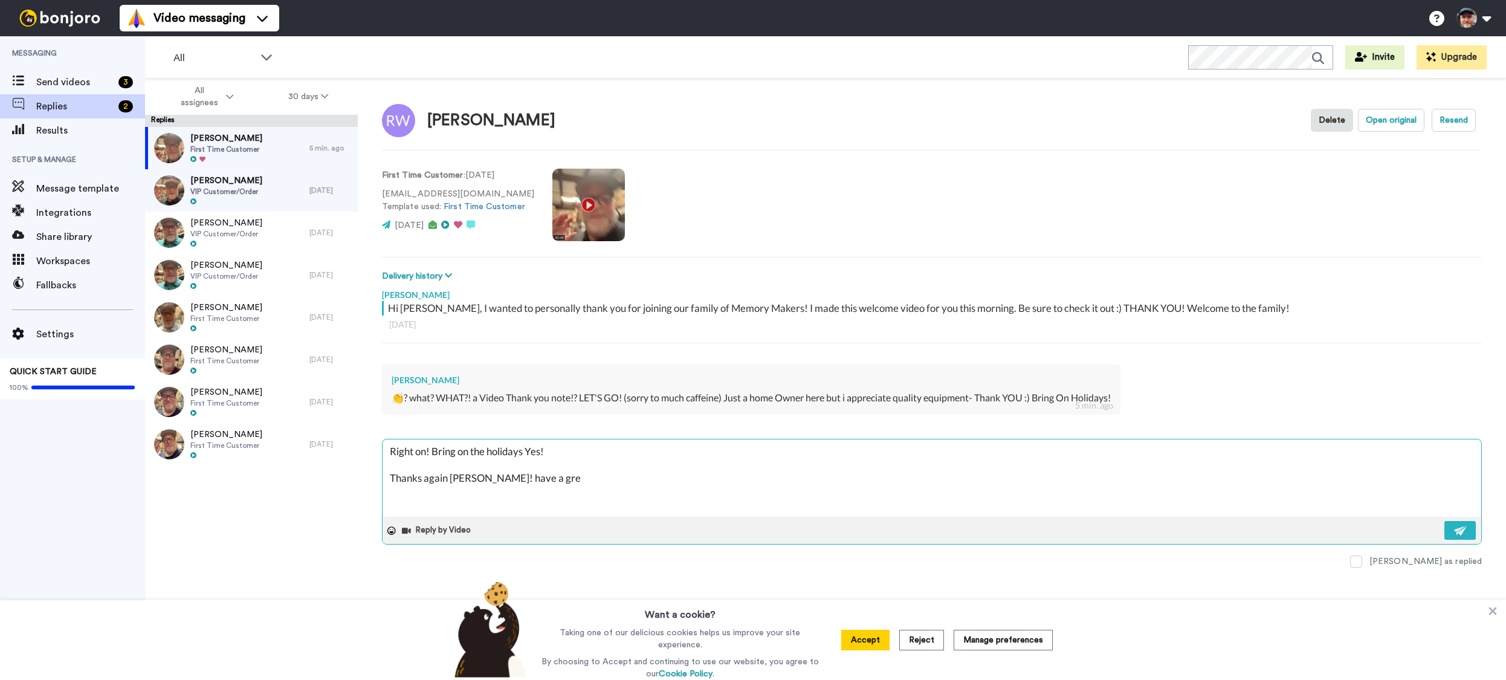
type textarea "x"
type textarea "Right on! Bring on the holidays Yes! Thanks again Ricjard! have a grea"
type textarea "x"
type textarea "Right on! Bring on the holidays Yes! Thanks again Ricjard! have a great"
type textarea "x"
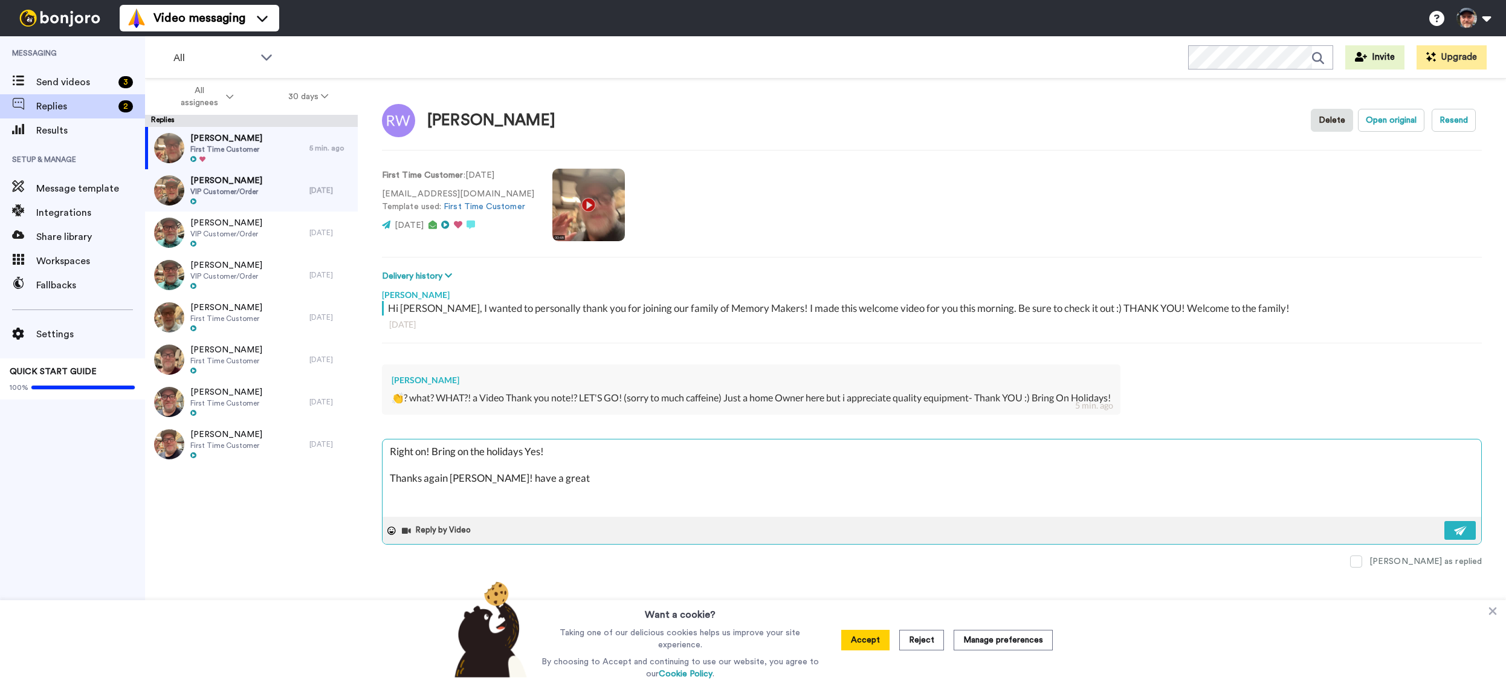
type textarea "Right on! Bring on the holidays Yes! Thanks again Ricjard! have a great"
type textarea "x"
type textarea "Right on! Bring on the holidays Yes! Thanks again Ricjard! have a great w"
type textarea "x"
type textarea "Right on! Bring on the holidays Yes! Thanks again Ricjard! have a great we"
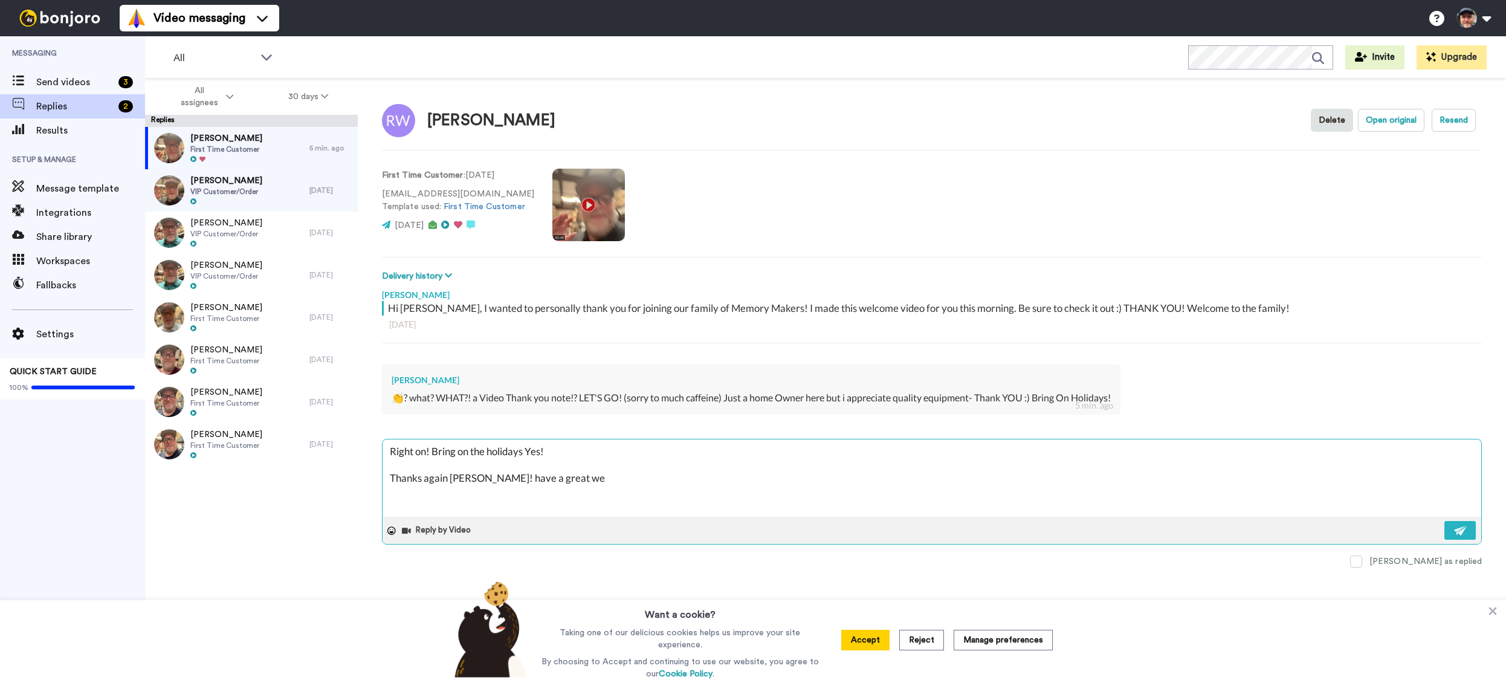
type textarea "x"
type textarea "Right on! Bring on the holidays Yes! Thanks again Ricjard! have a great wee"
type textarea "x"
type textarea "Right on! Bring on the holidays Yes! Thanks again Ricjard! have a great week"
type textarea "x"
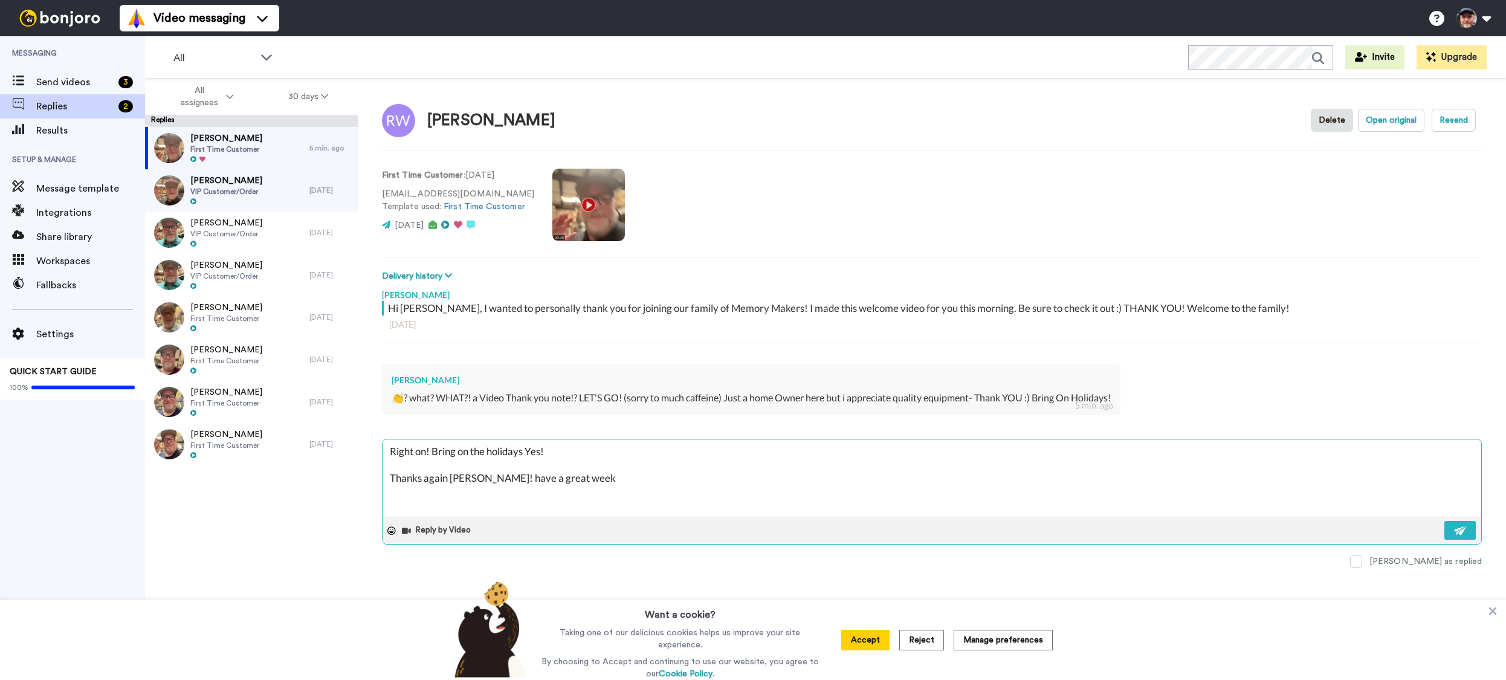
type textarea "Right on! Bring on the holidays Yes! Thanks again Ricjard! have a great week!"
click at [466, 476] on textarea "Right on! Bring on the holidays Yes! Thanks again Ricjard! have a great week!" at bounding box center [932, 477] width 1099 height 77
type textarea "x"
type textarea "Right on! Bring on the holidays Yes! Thanks again Ricard! have a great week!"
type textarea "x"
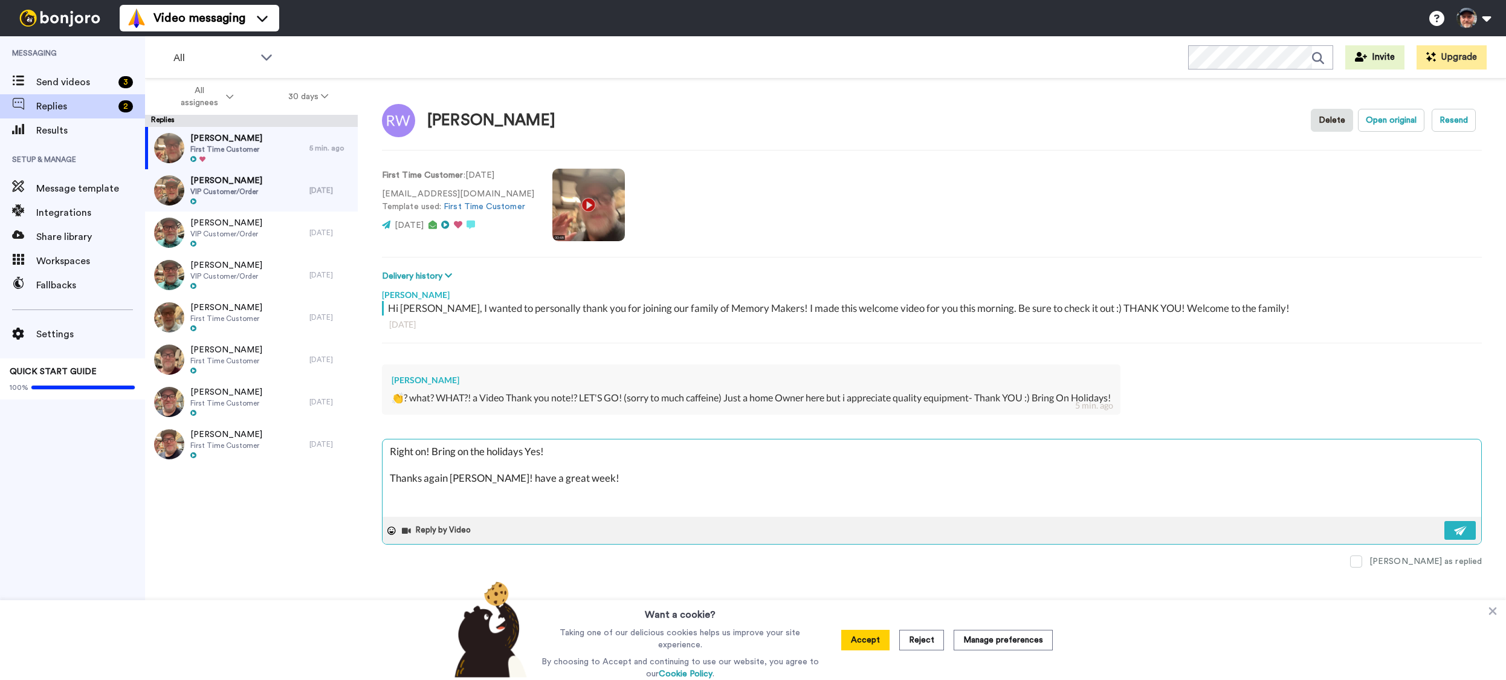
type textarea "Right on! Bring on the holidays Yes! Thanks again Richard! have a great week!"
click at [825, 479] on textarea "Right on! Bring on the holidays Yes! Thanks again Richard! have a great week!" at bounding box center [932, 477] width 1099 height 77
type textarea "x"
type textarea "Right on! Bring on the holidays Yes! Thanks again Richard! have a great week!"
type textarea "x"
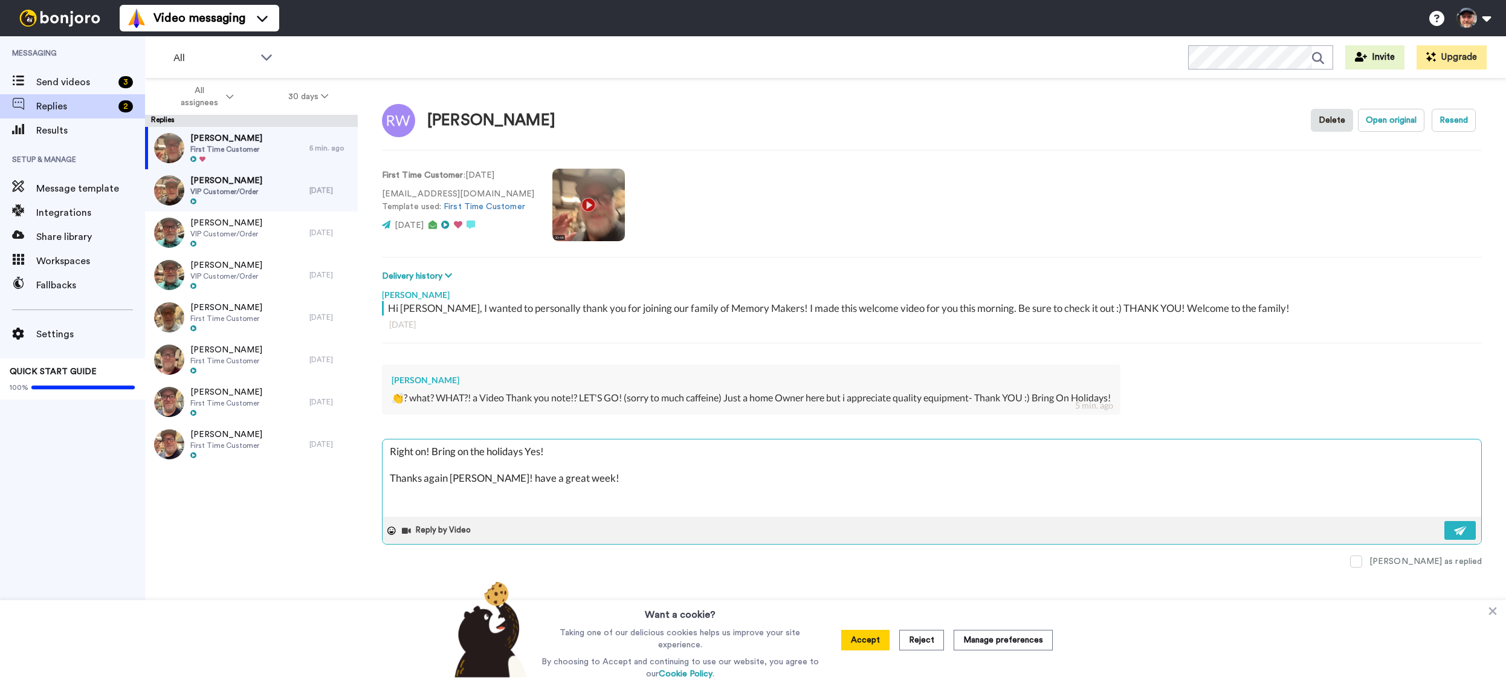
type textarea "Right on! Bring on the holidays Yes! Thanks again Richard! have a great week!"
type textarea "x"
type textarea "Right on! Bring on the holidays Yes! Thanks again Richard! have a great week! -"
type textarea "x"
type textarea "Right on! Bring on the holidays Yes! Thanks again Richard! have a great week! -…"
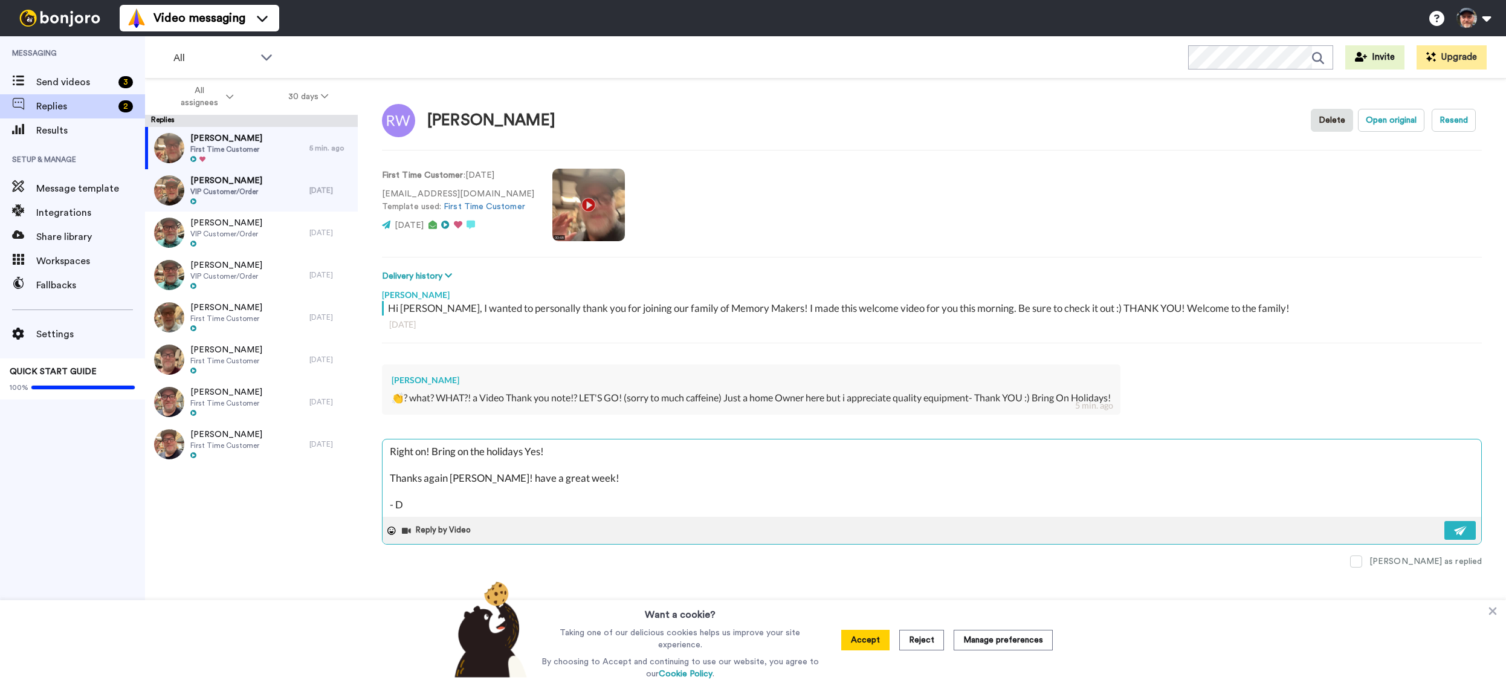
type textarea "x"
type textarea "Right on! Bring on the holidays Yes! Thanks again Richard! have a great week! -…"
type textarea "x"
type textarea "Right on! Bring on the holidays Yes! Thanks again Richard! have a great week! -…"
type textarea "x"
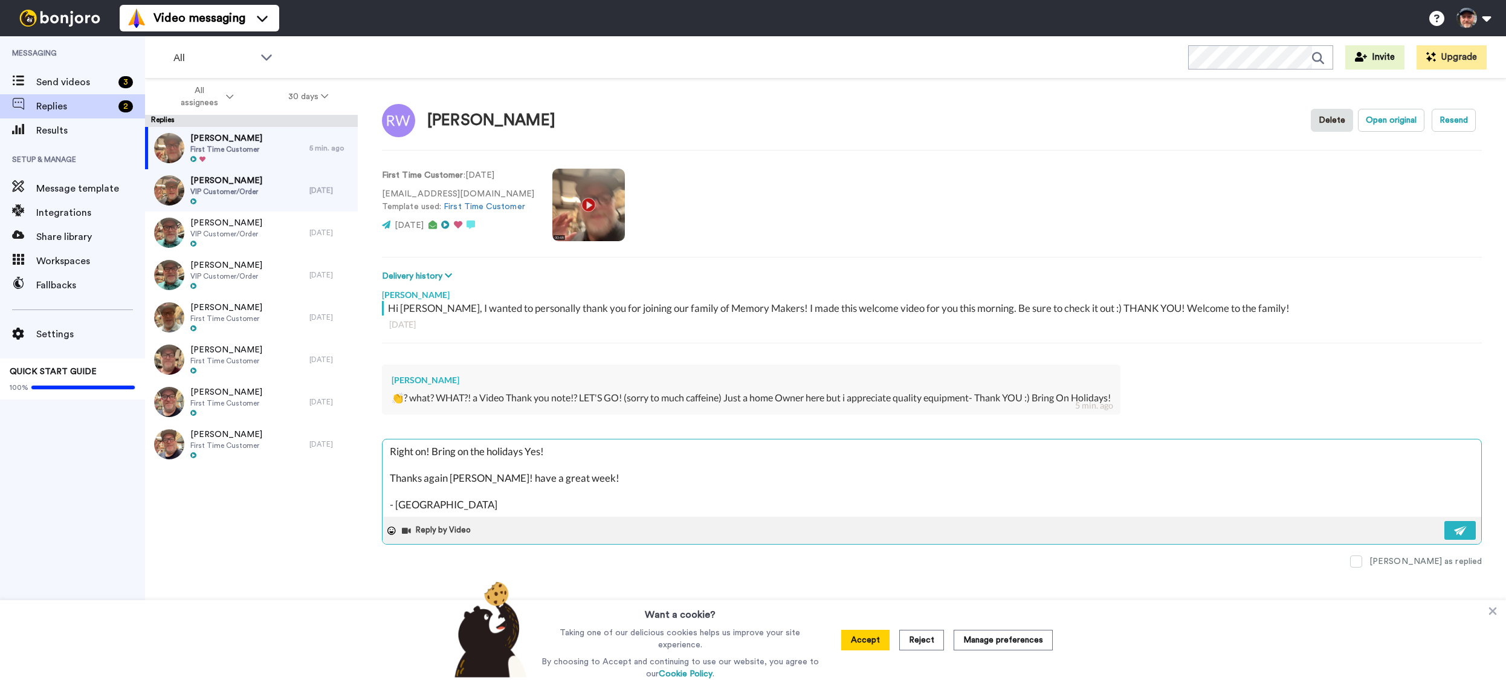
type textarea "Right on! Bring on the holidays Yes! Thanks again Richard! have a great week! -…"
type textarea "x"
type textarea "Right on! Bring on the holidays Yes! Thanks again Richard! have a great week! -…"
type textarea "x"
type textarea "Right on! Bring on the holidays Yes! Thanks again Richard! have a great week! -…"
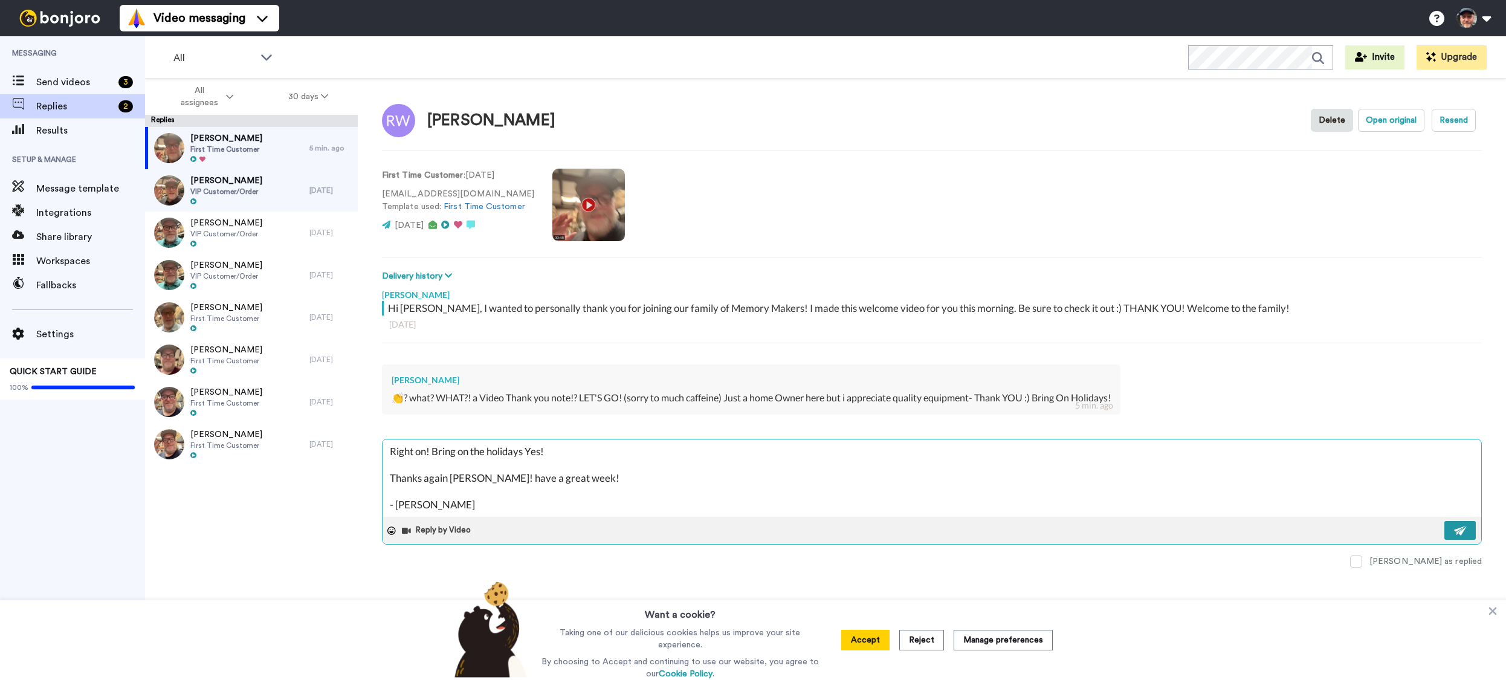
click at [1468, 532] on button at bounding box center [1459, 530] width 31 height 19
type textarea "x"
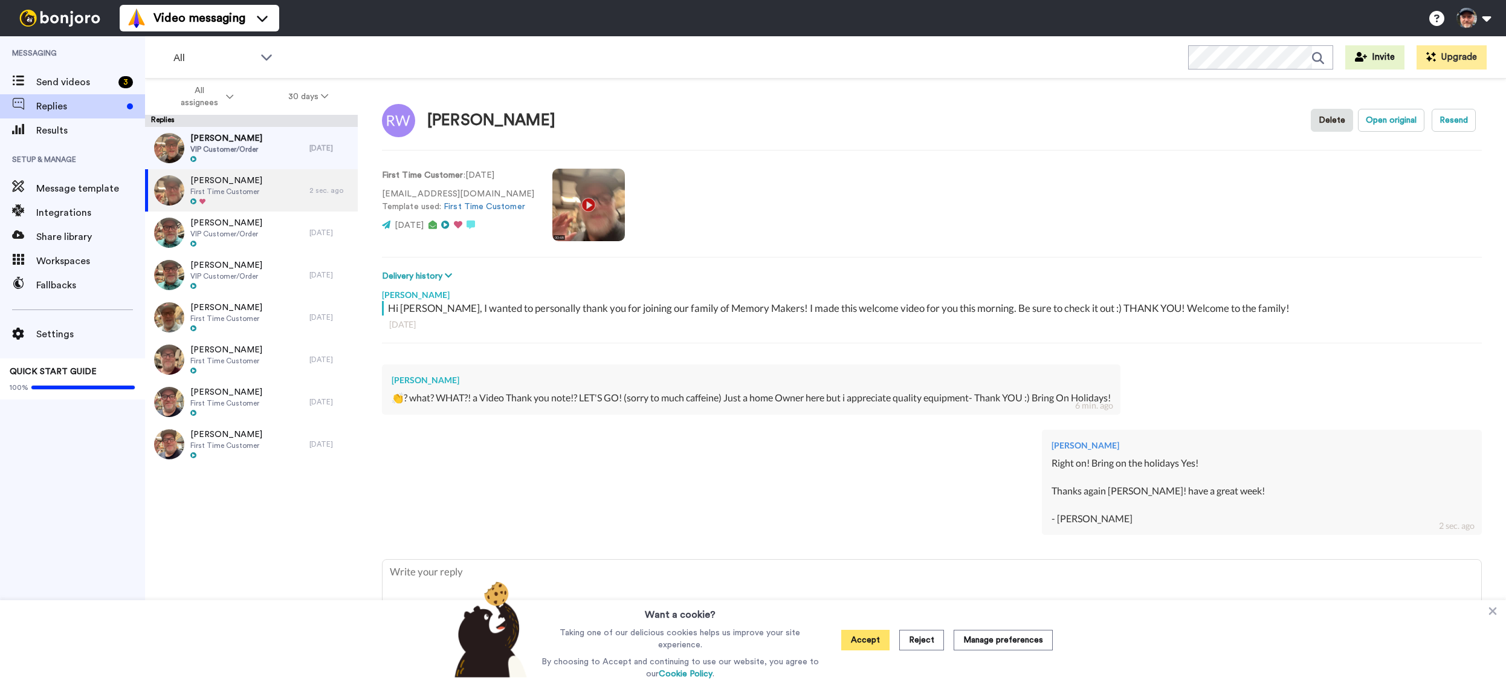
click at [869, 638] on button "Accept" at bounding box center [865, 640] width 48 height 21
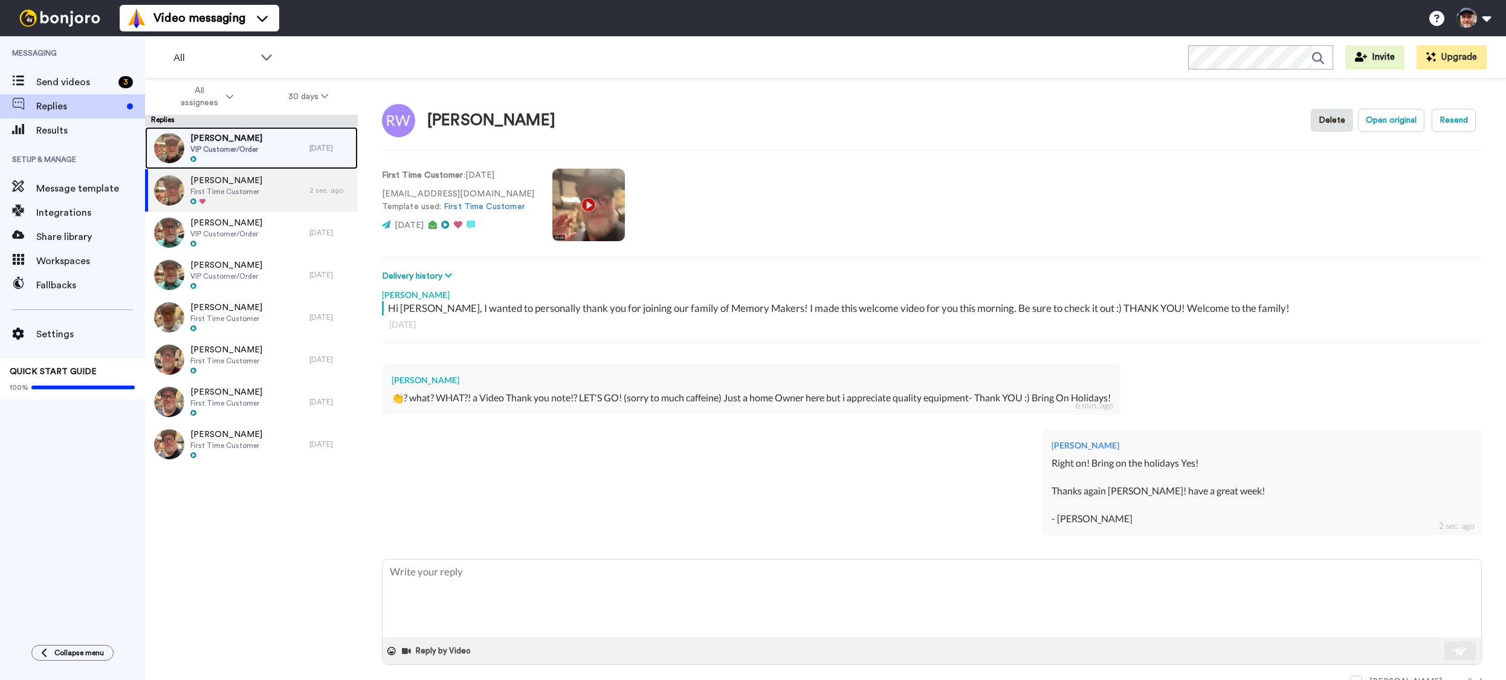
click at [240, 141] on span "ROBERTA PETERSON" at bounding box center [226, 138] width 72 height 12
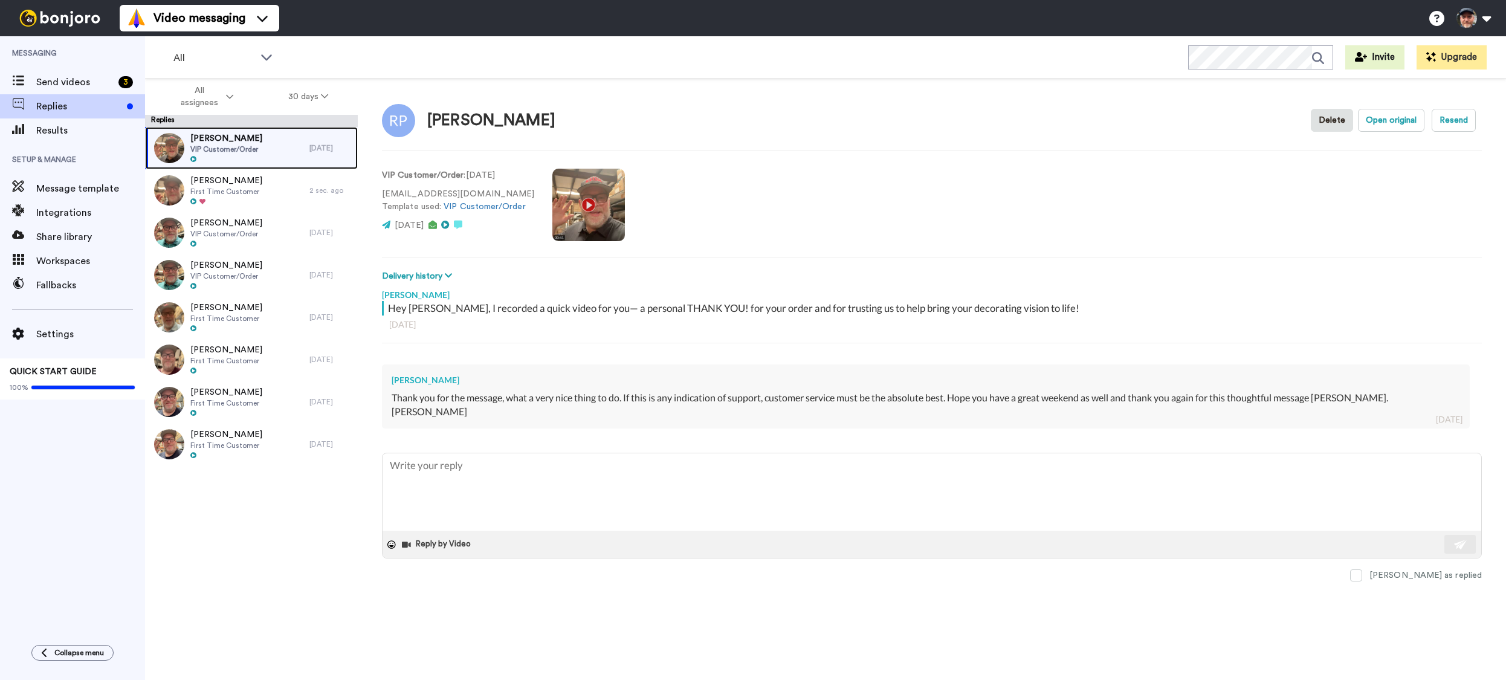
click at [238, 149] on span "VIP Customer/Order" at bounding box center [226, 149] width 72 height 10
click at [1362, 569] on span at bounding box center [1356, 575] width 12 height 12
type textarea "x"
click at [873, 228] on div "VIP Customer/Order : 2 days ago ripeters1213@gmail.com Template used: VIP Custo…" at bounding box center [932, 204] width 1100 height 82
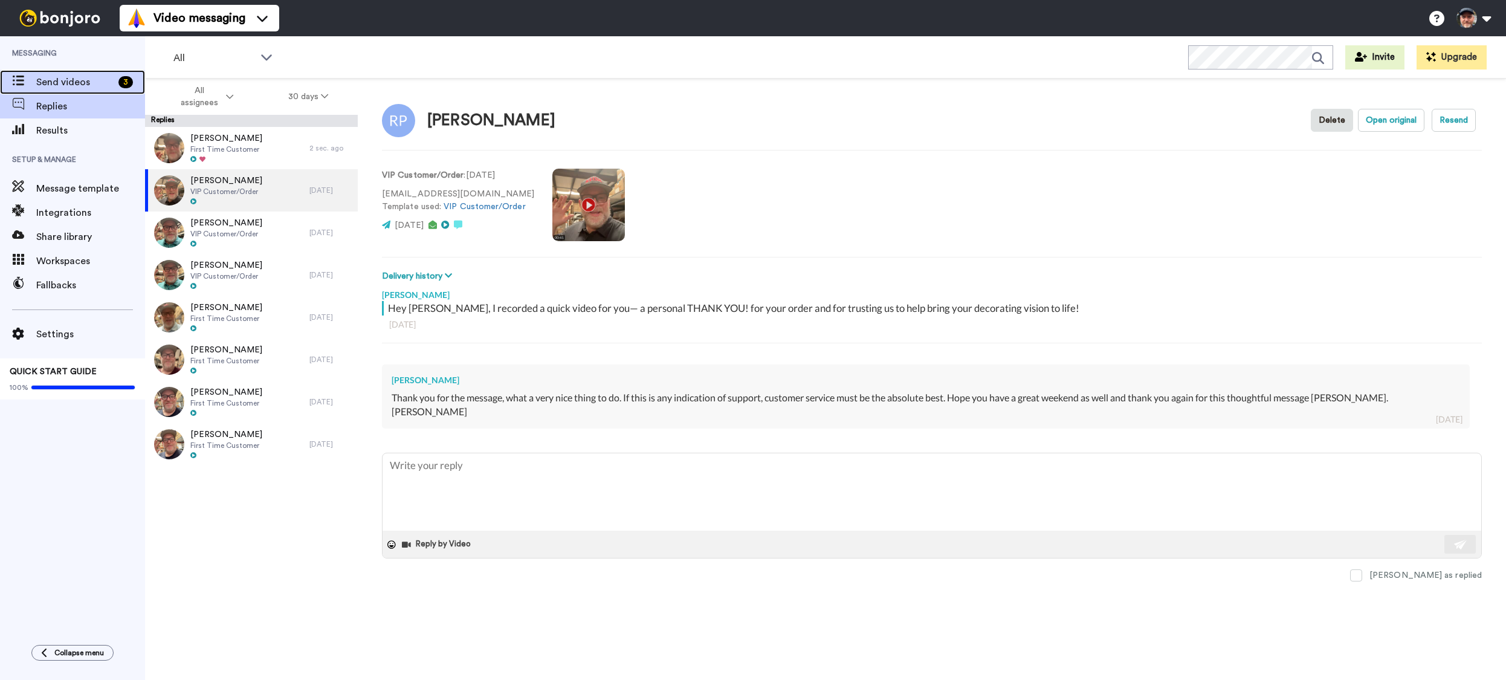
click at [54, 77] on span "Send videos" at bounding box center [74, 82] width 77 height 15
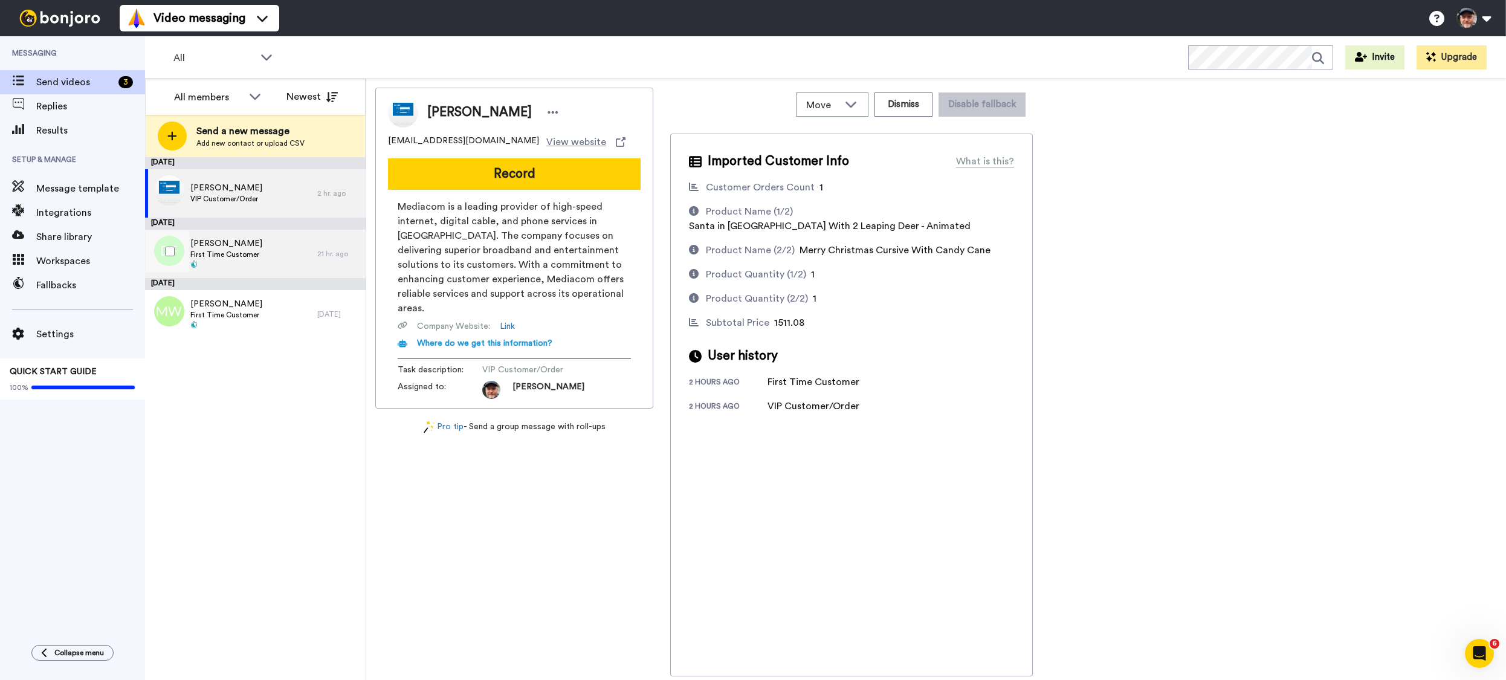
click at [225, 256] on span "First Time Customer" at bounding box center [226, 255] width 72 height 10
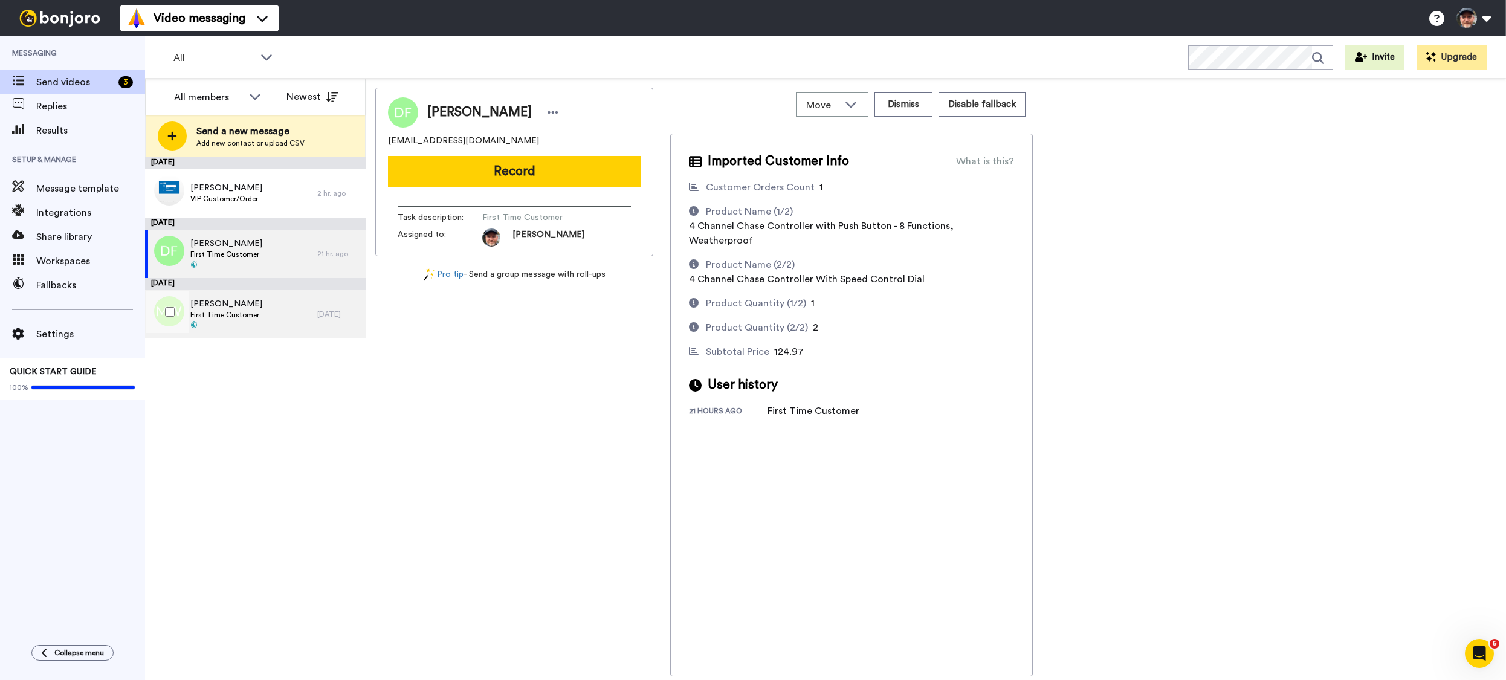
click at [227, 316] on span "First Time Customer" at bounding box center [226, 315] width 72 height 10
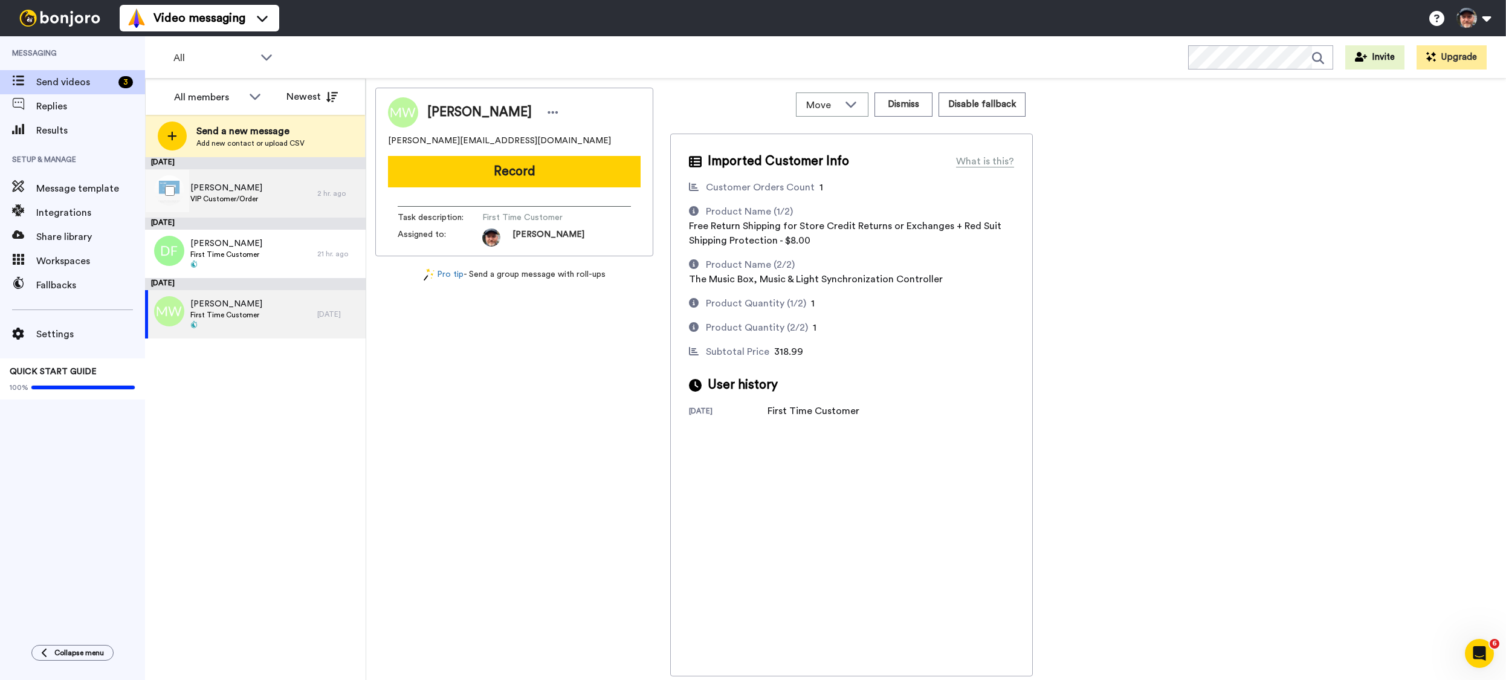
click at [218, 196] on span "VIP Customer/Order" at bounding box center [226, 199] width 72 height 10
